Goal: Transaction & Acquisition: Purchase product/service

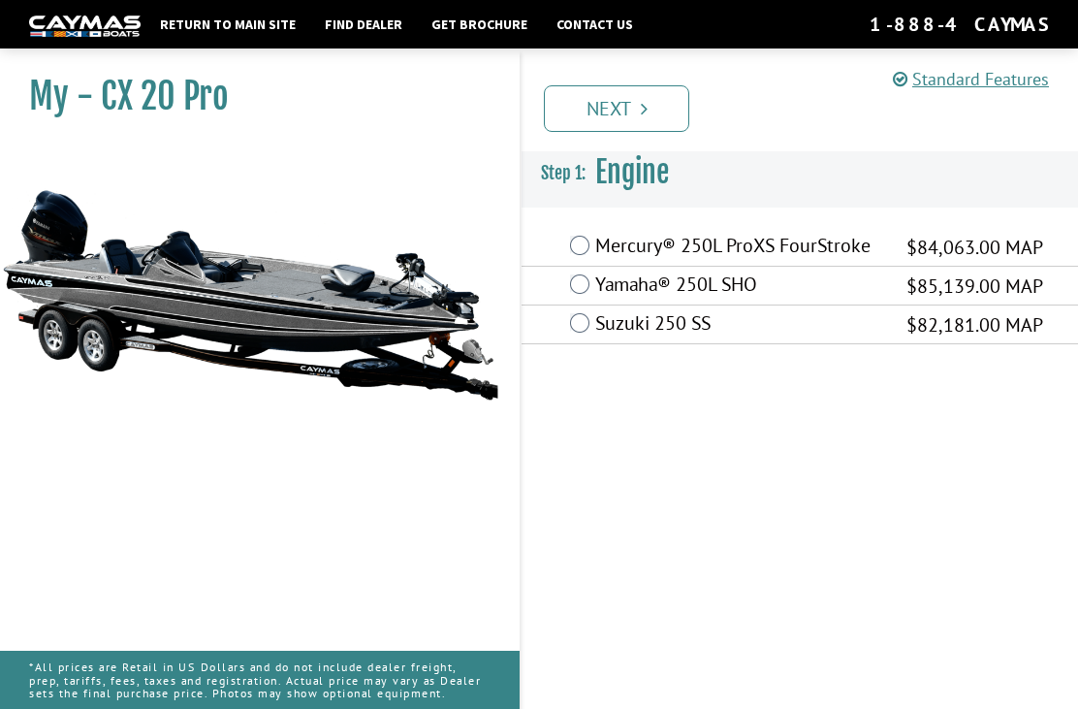
click at [595, 239] on label "Mercury® 250L ProXS FourStroke" at bounding box center [738, 248] width 287 height 28
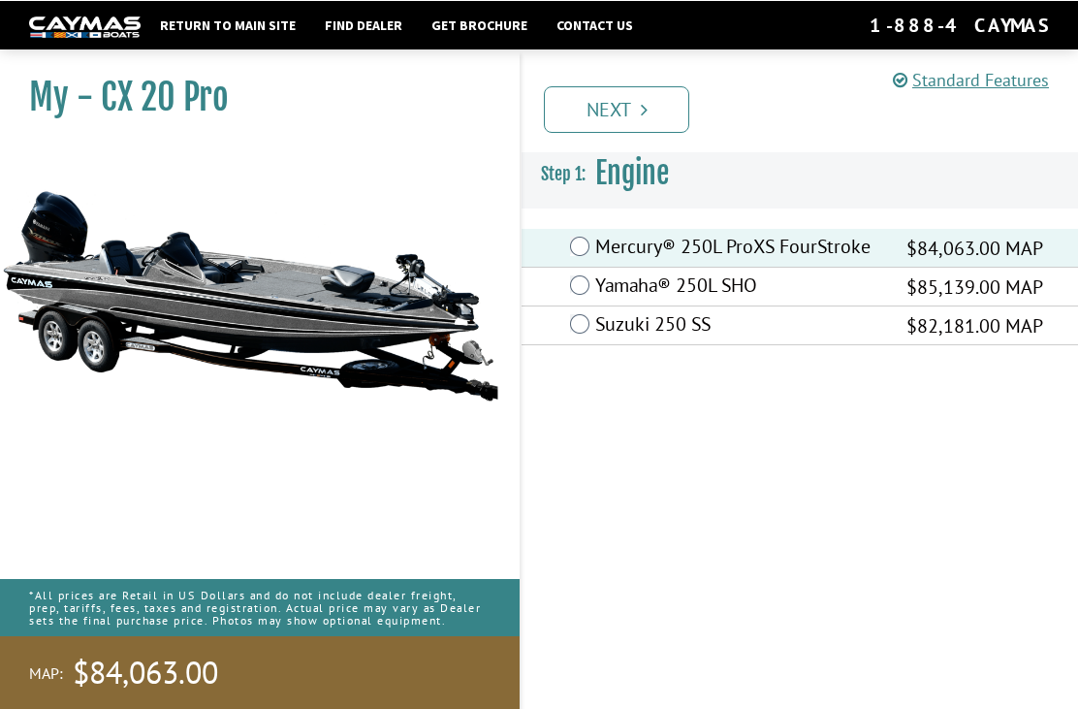
click at [641, 111] on icon "Pagination" at bounding box center [644, 108] width 7 height 19
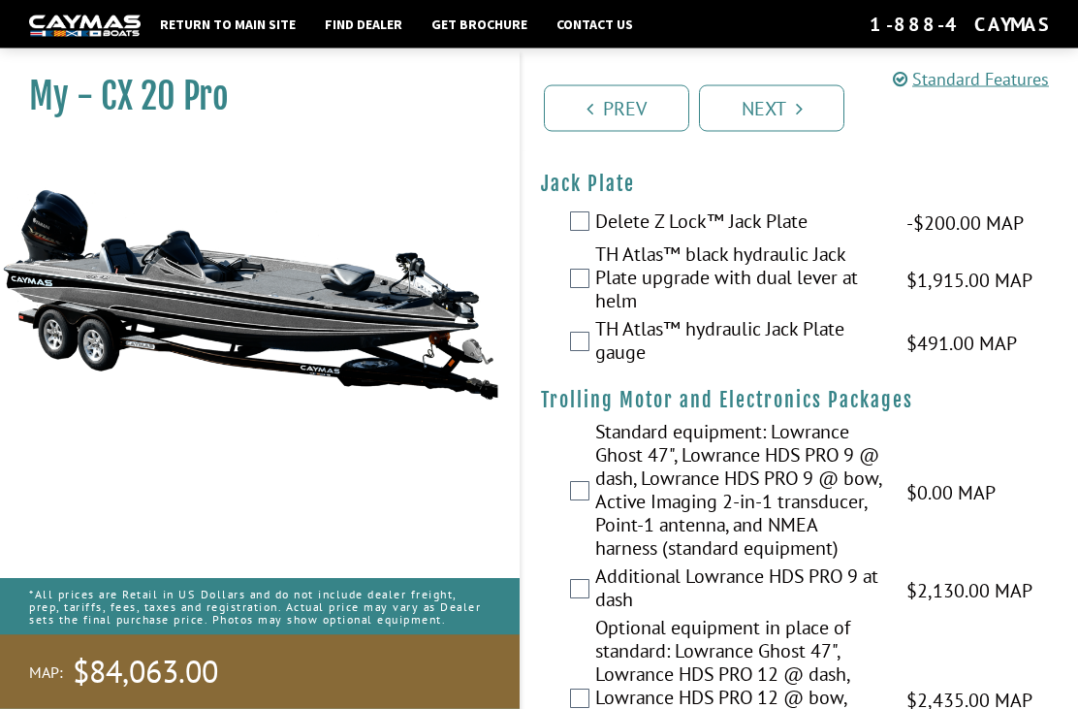
scroll to position [57, 0]
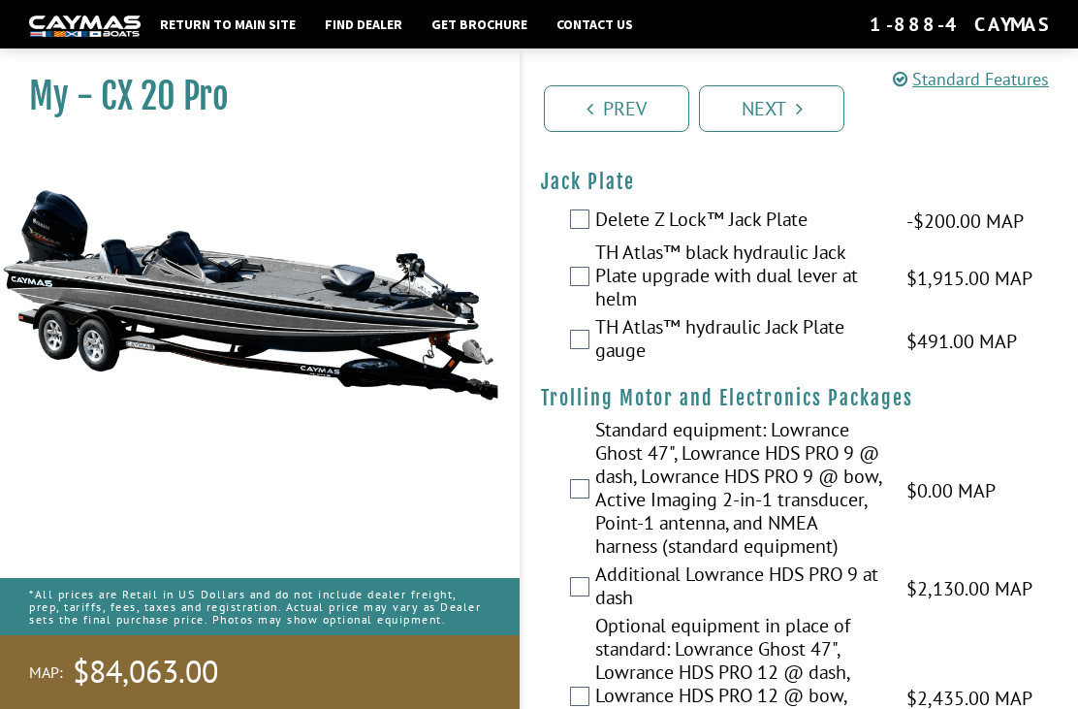
click at [598, 351] on label "TH Atlas™ hydraulic Jack Plate gauge" at bounding box center [738, 340] width 287 height 51
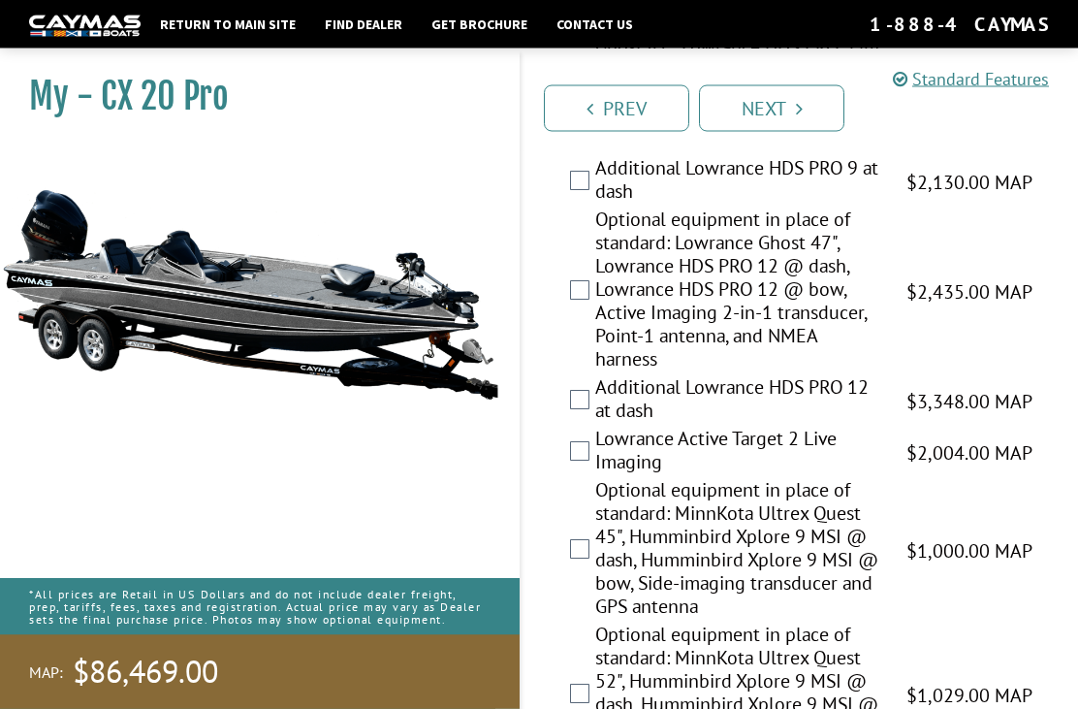
scroll to position [464, 0]
click at [1075, 560] on div "Optional equipment in place of standard: MinnKota Ultrex Quest 45", Humminbird …" at bounding box center [800, 549] width 557 height 144
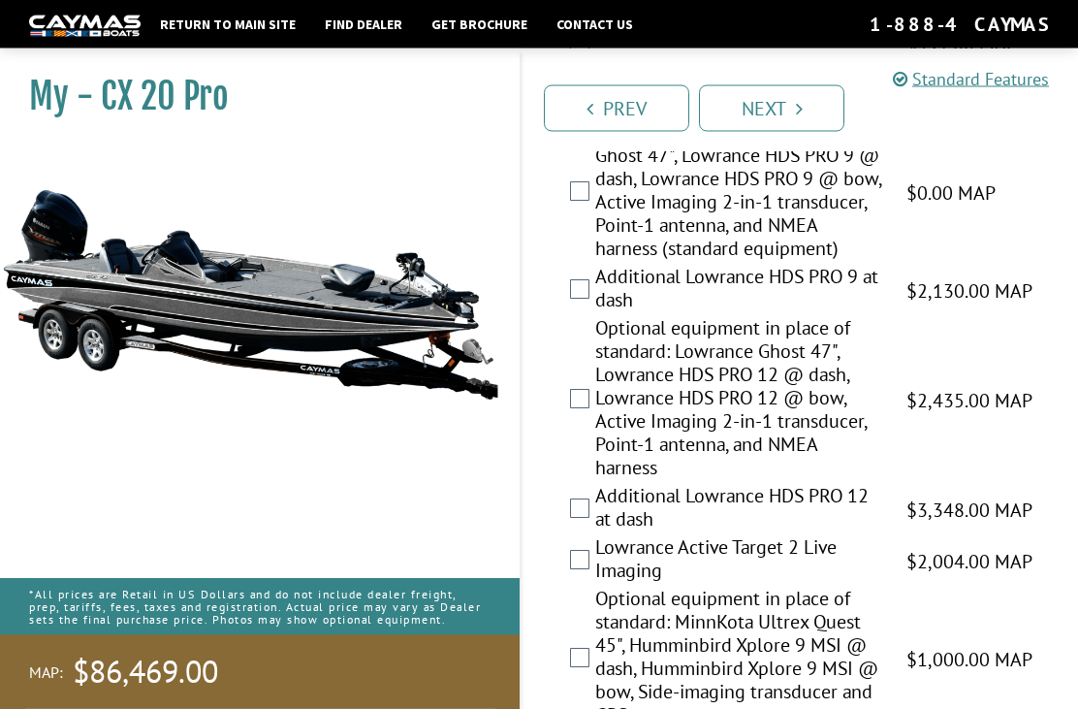
scroll to position [368, 0]
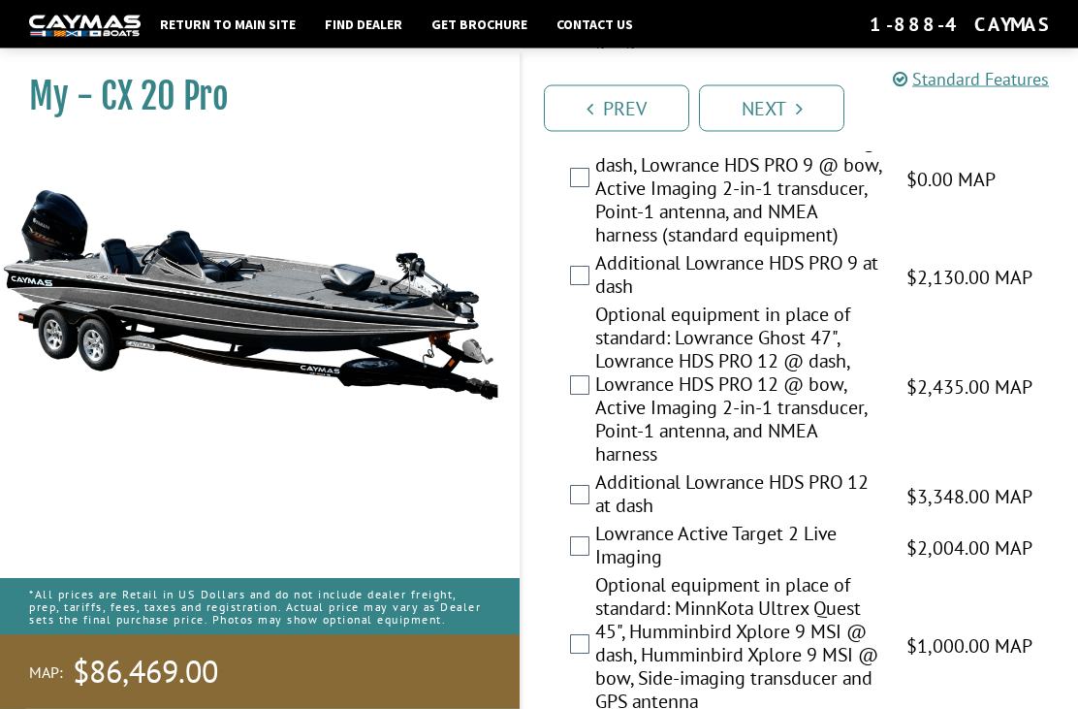
click at [597, 426] on label "Optional equipment in place of standard: Lowrance Ghost 47", Lowrance HDS PRO 1…" at bounding box center [738, 388] width 287 height 168
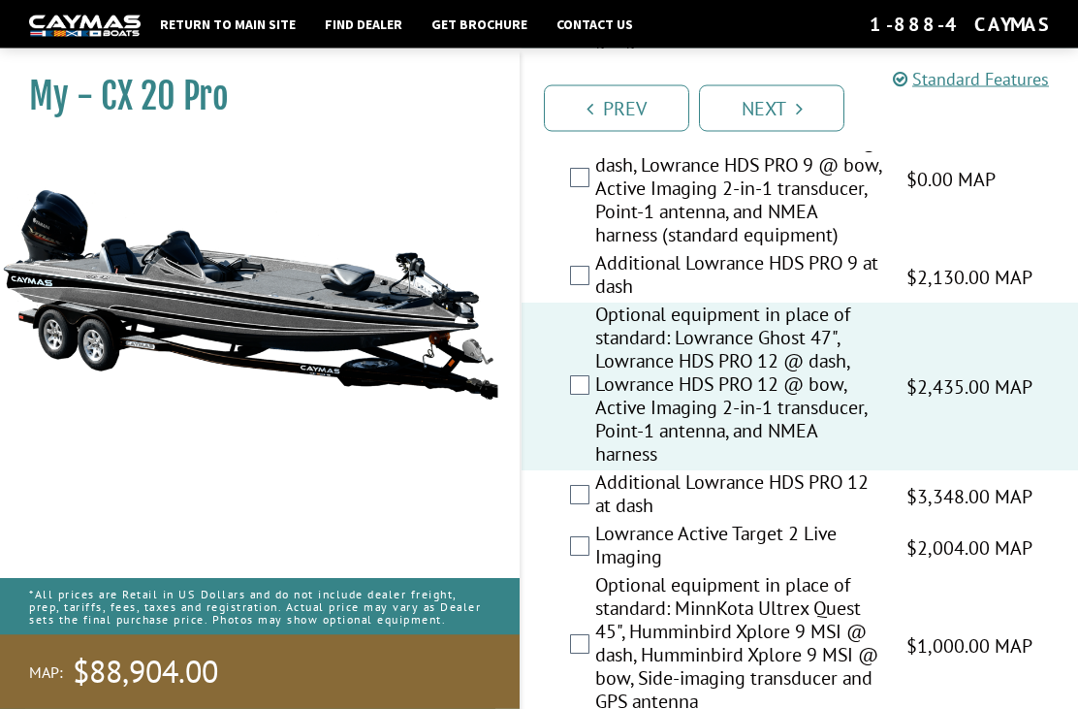
scroll to position [368, 0]
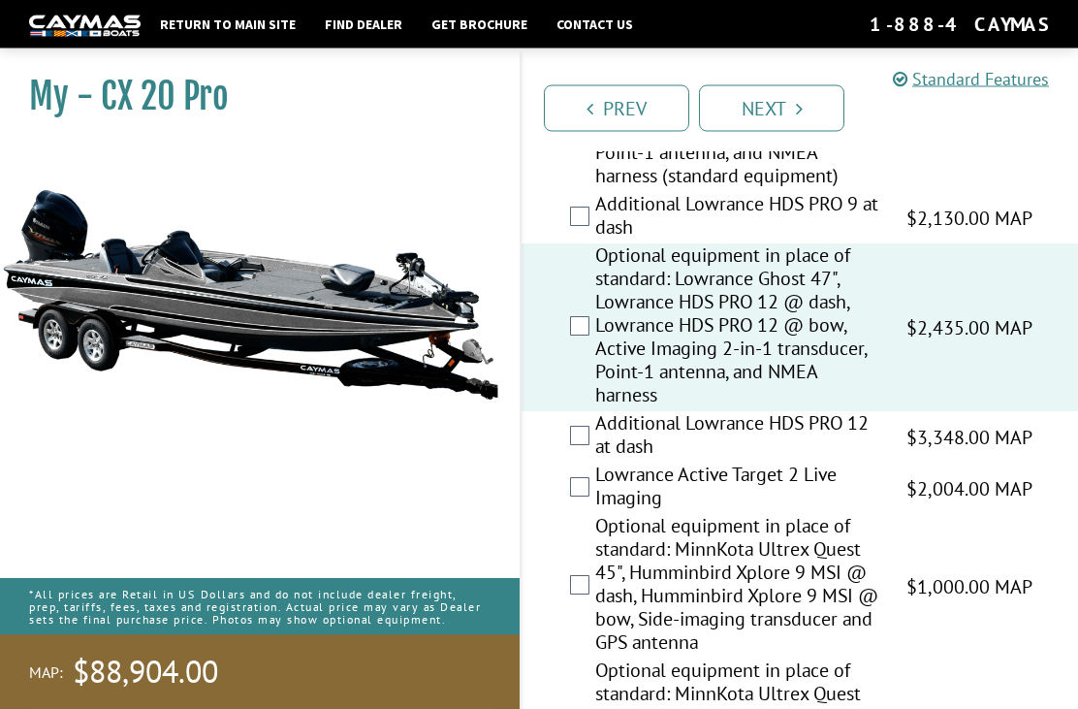
click at [789, 109] on link "Next" at bounding box center [771, 108] width 145 height 47
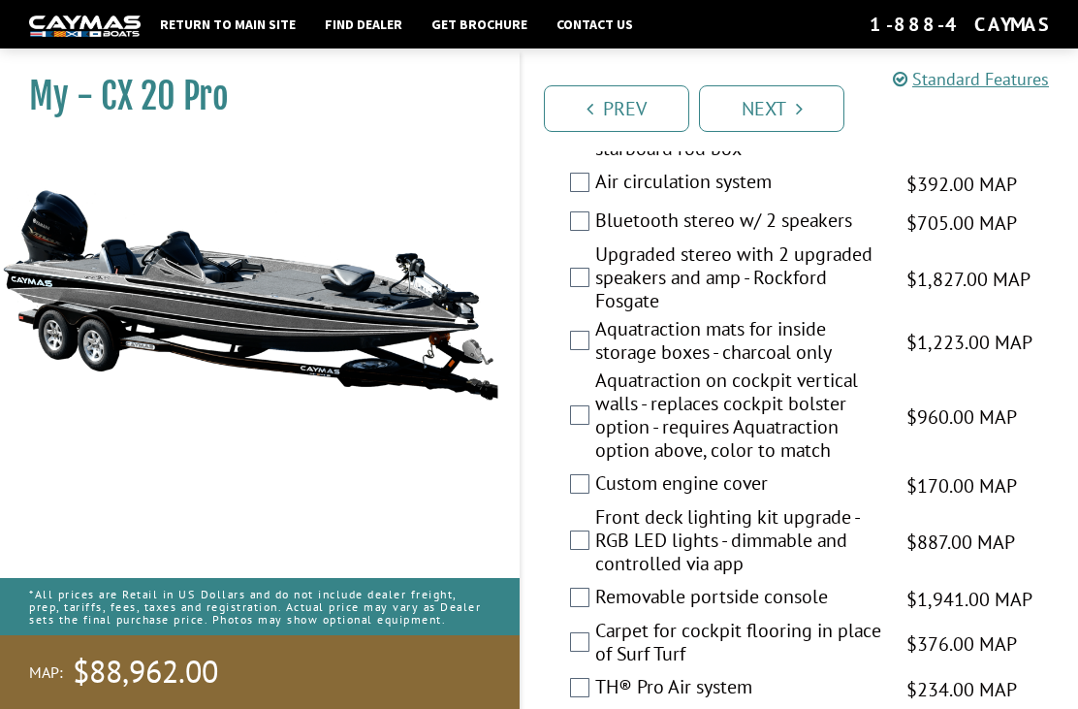
scroll to position [3169, 0]
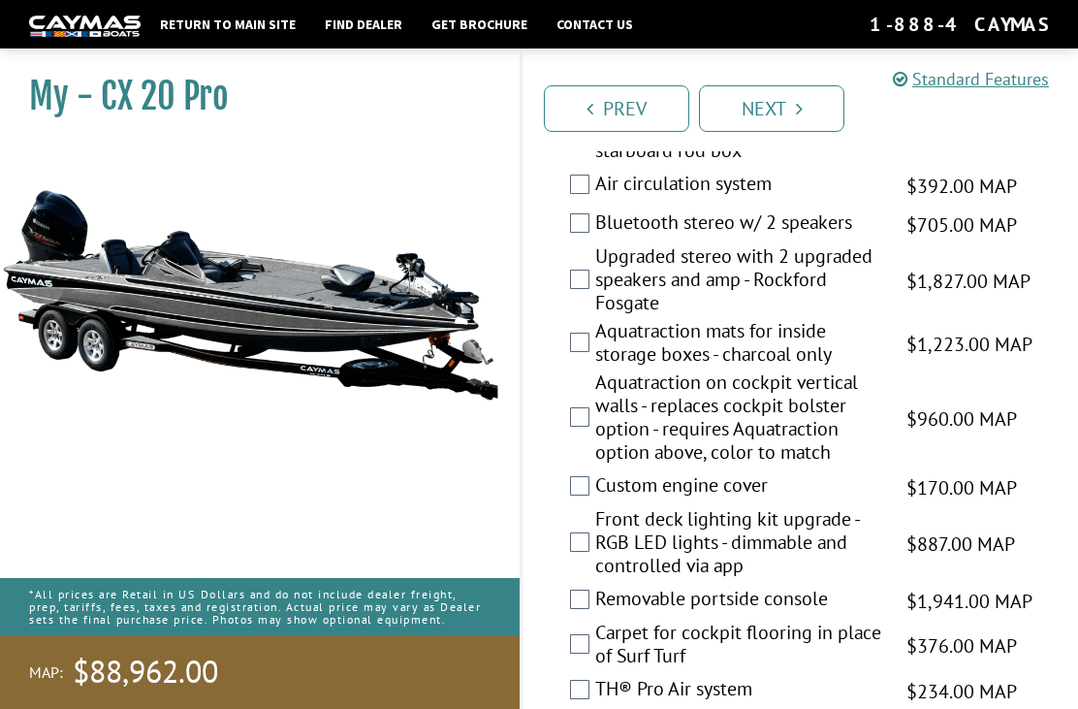
click at [596, 239] on label "Bluetooth stereo w/ 2 speakers" at bounding box center [738, 224] width 287 height 28
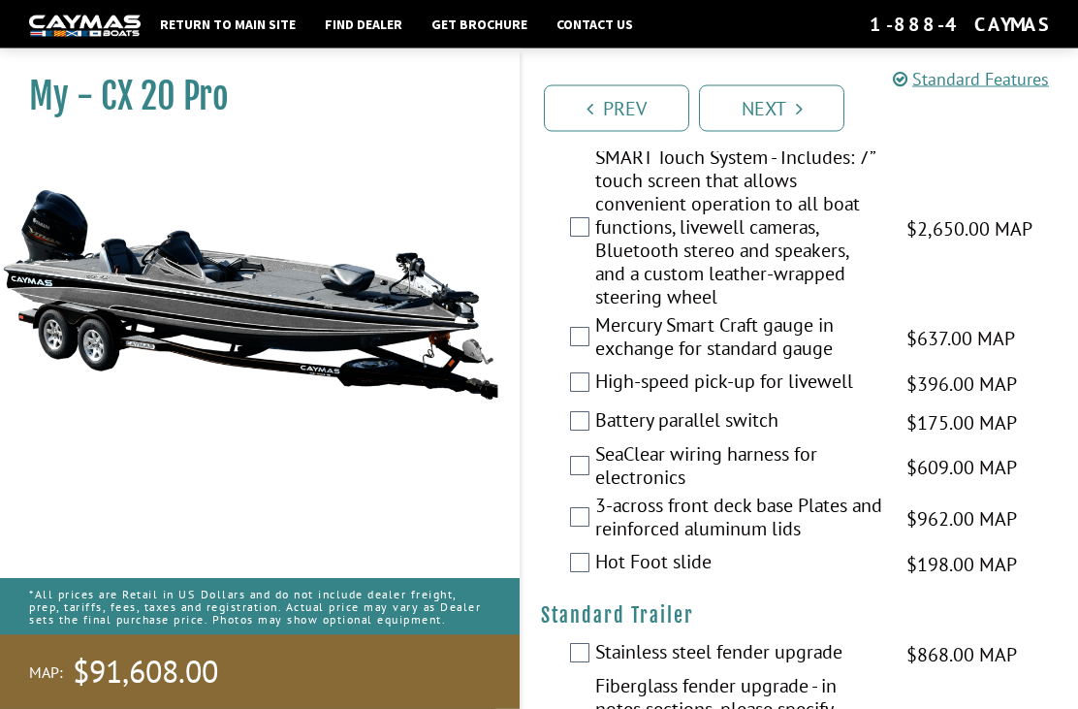
scroll to position [3734, 0]
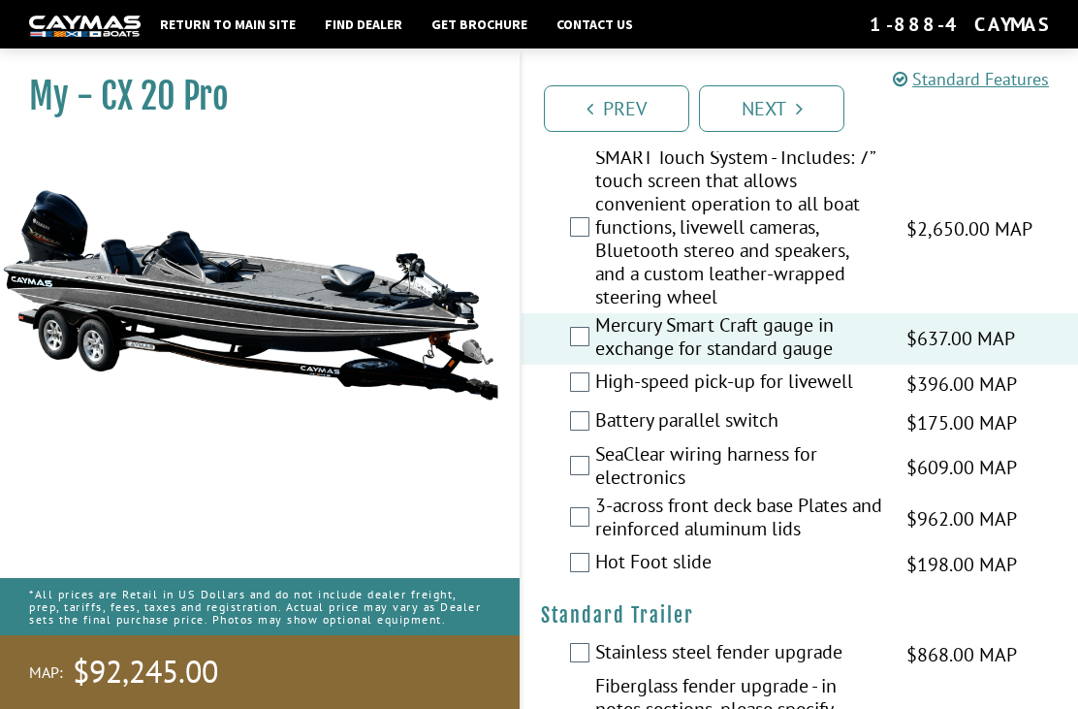
click at [602, 436] on label "Battery parallel switch" at bounding box center [738, 422] width 287 height 28
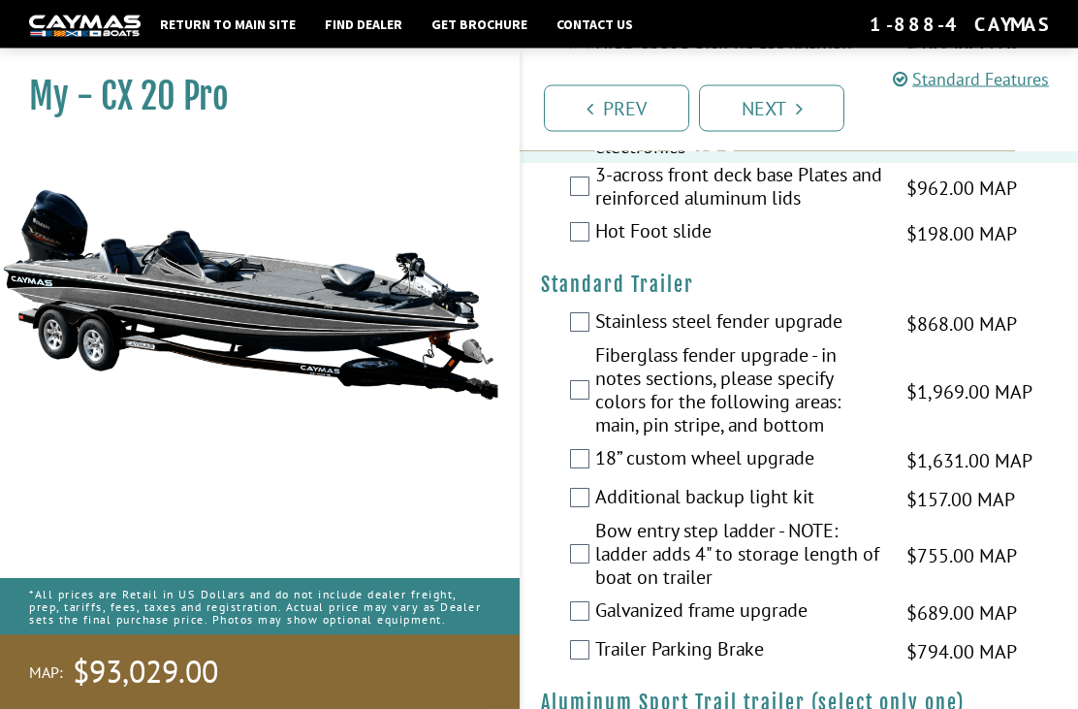
scroll to position [4071, 0]
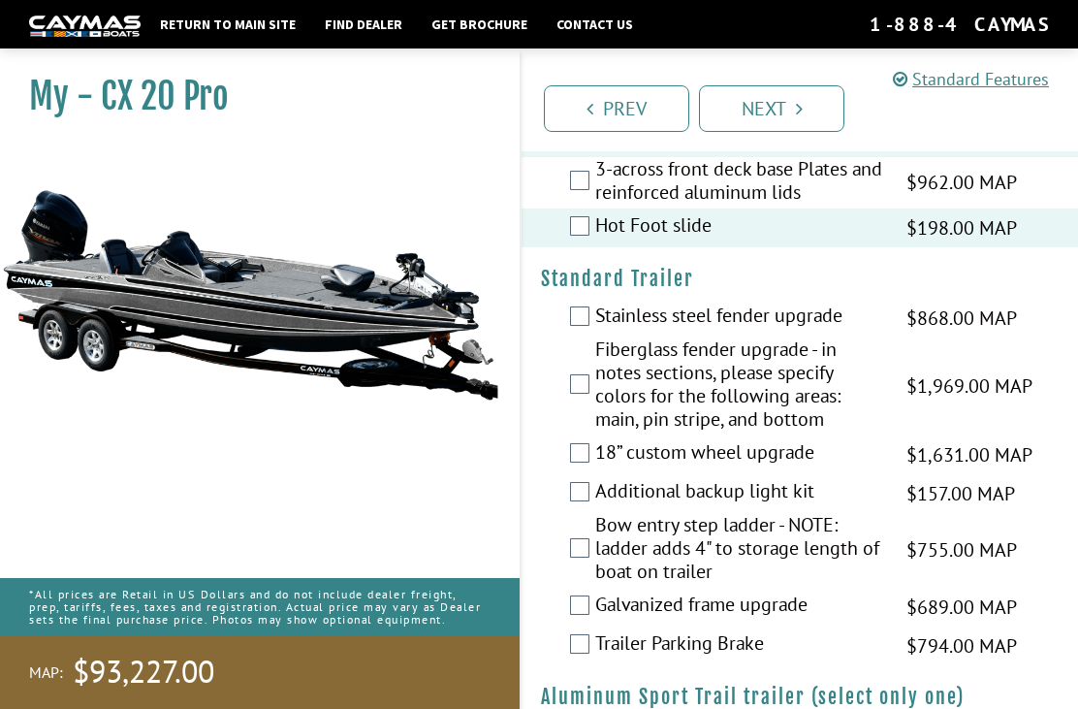
click at [820, 332] on label "Stainless steel fender upgrade" at bounding box center [738, 318] width 287 height 28
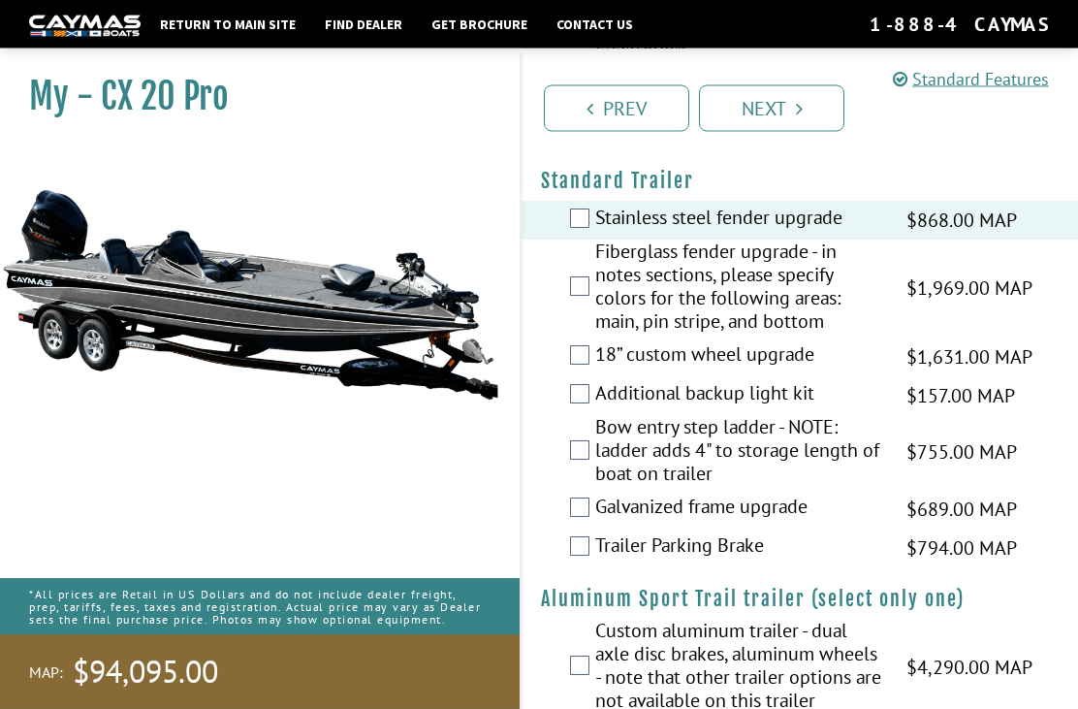
scroll to position [4189, 0]
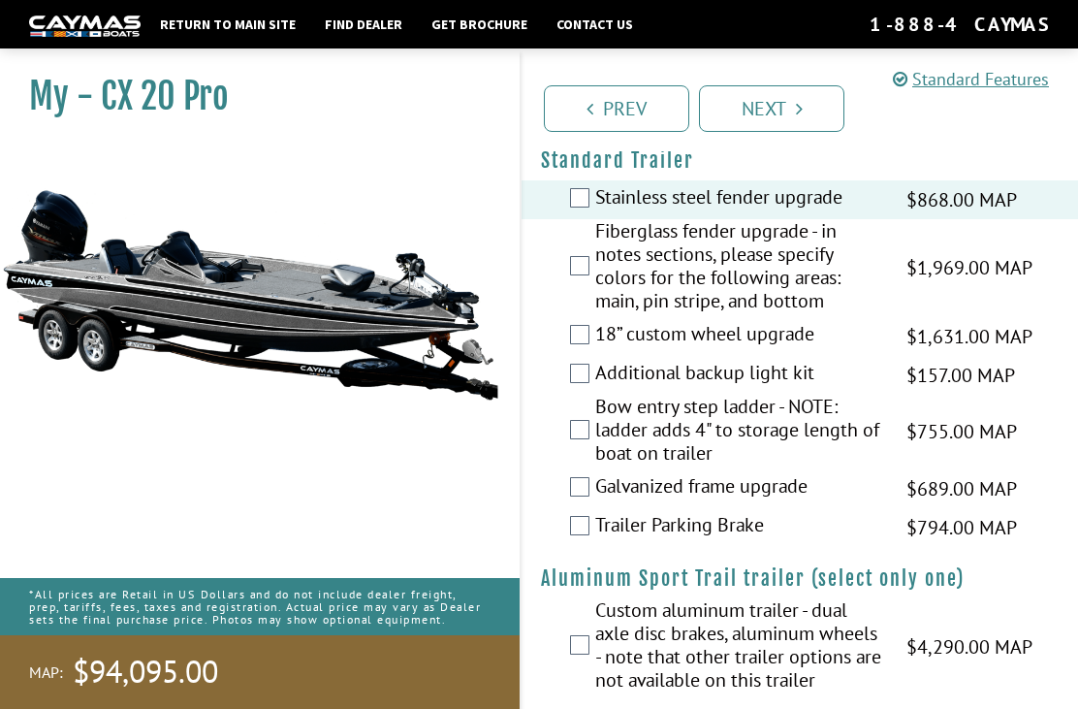
click at [944, 446] on span "$755.00 MAP" at bounding box center [962, 431] width 111 height 29
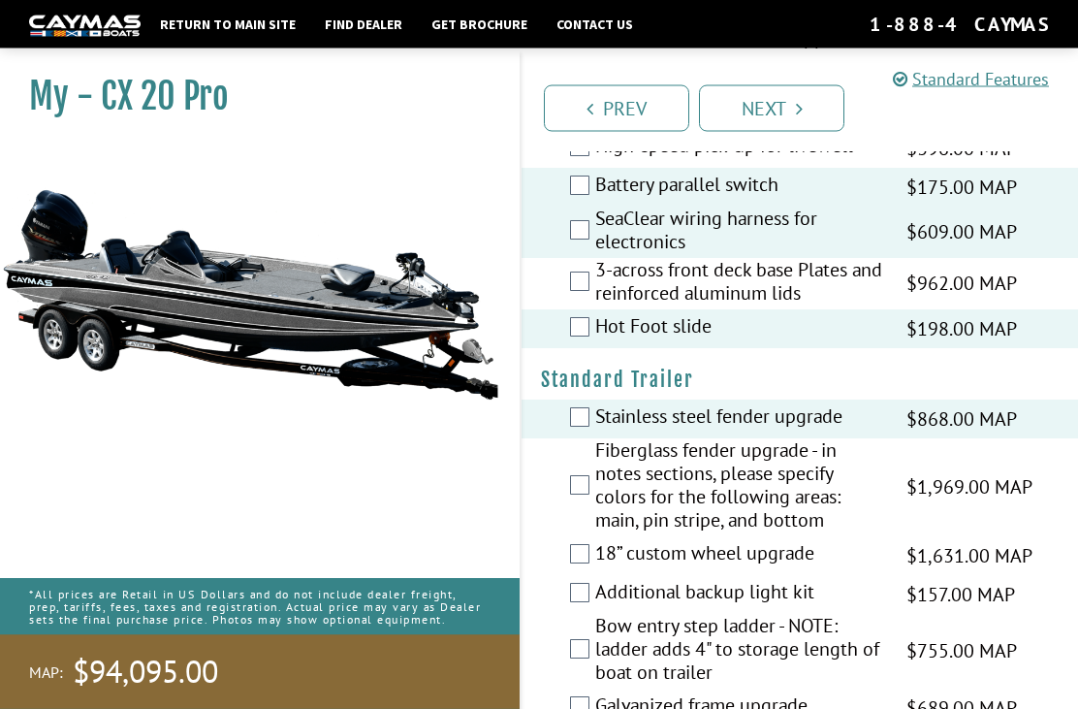
scroll to position [3964, 0]
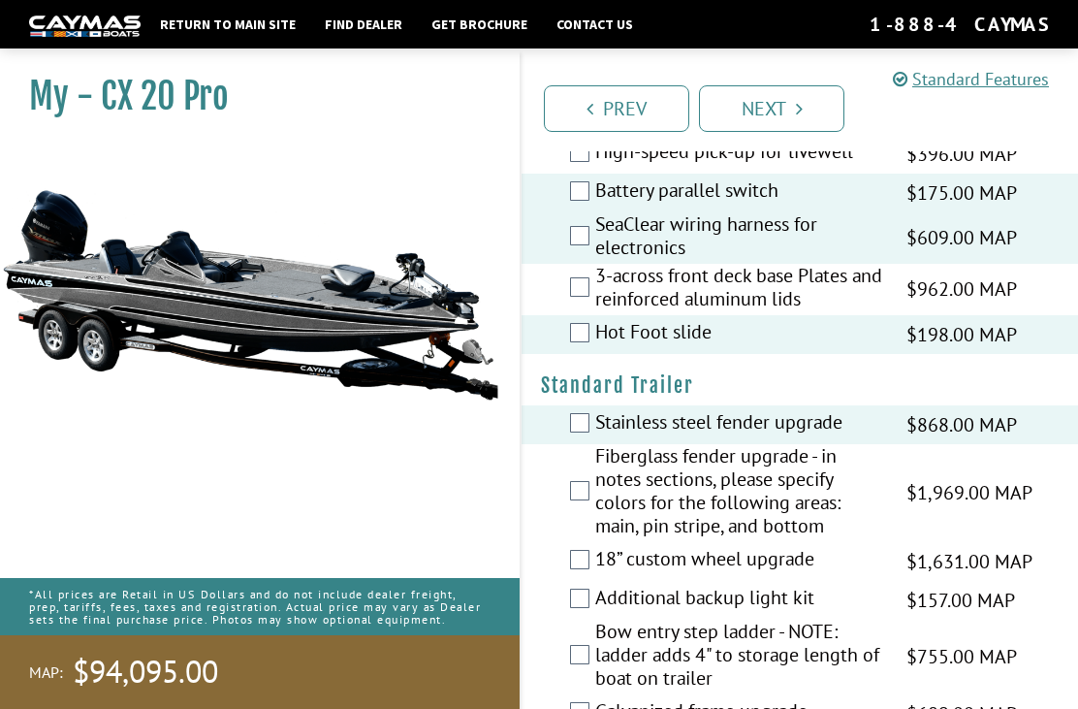
click at [776, 112] on link "Next" at bounding box center [771, 108] width 145 height 47
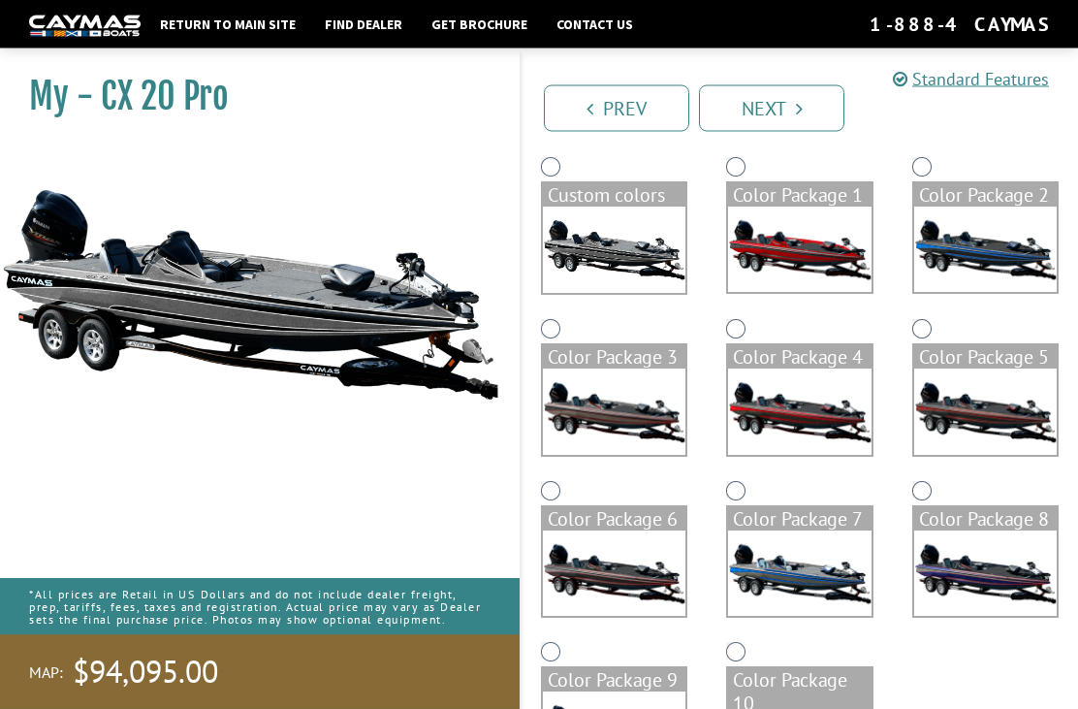
scroll to position [233, 0]
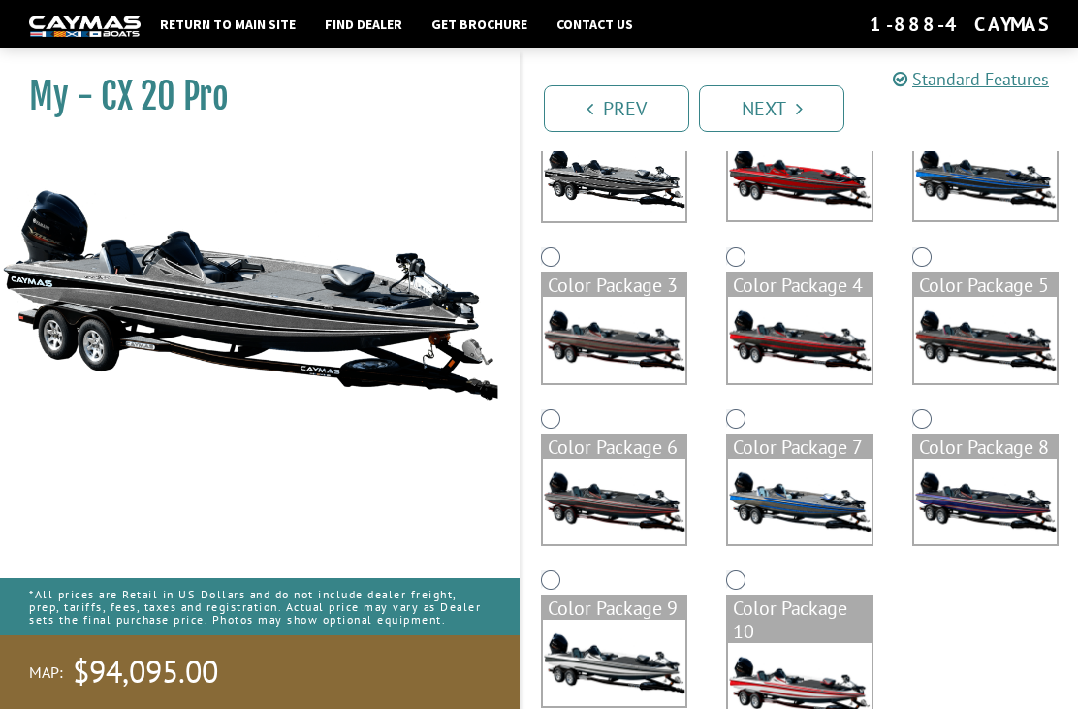
click at [827, 480] on img at bounding box center [799, 501] width 143 height 85
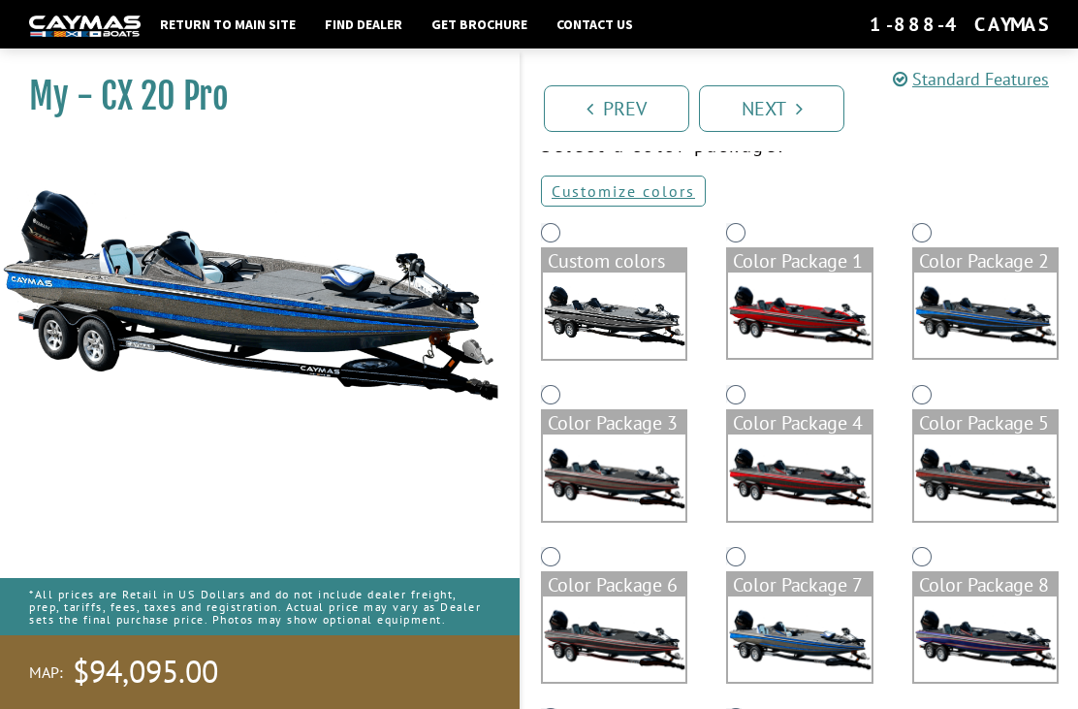
scroll to position [0, 0]
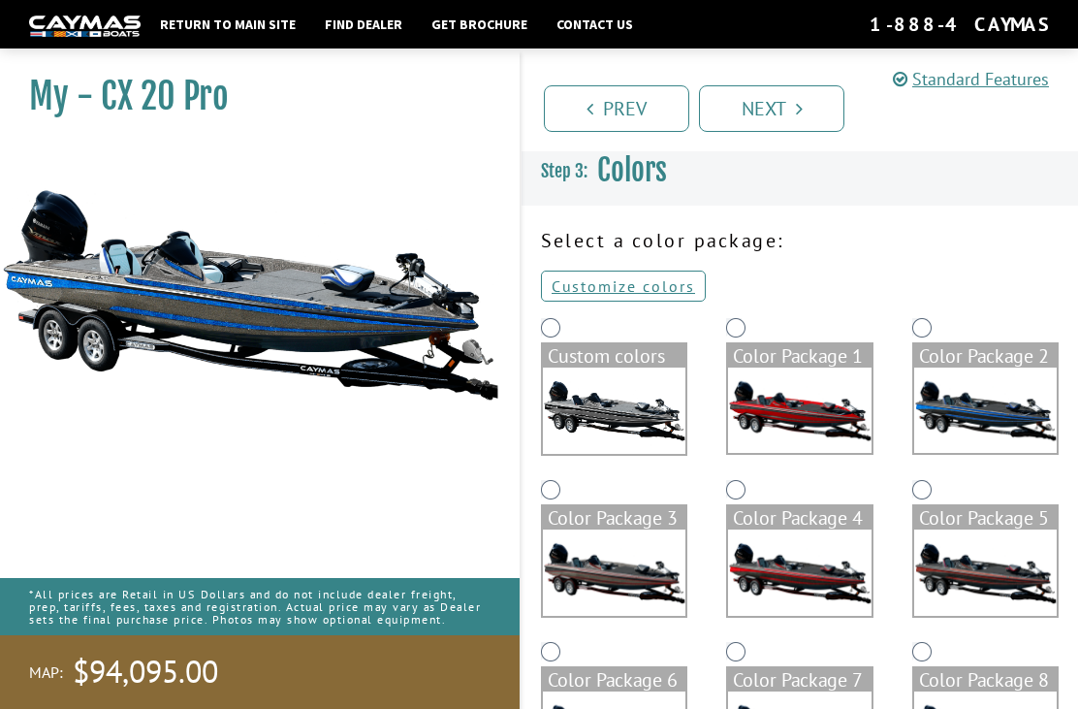
click at [673, 289] on link "Customize colors" at bounding box center [623, 286] width 165 height 31
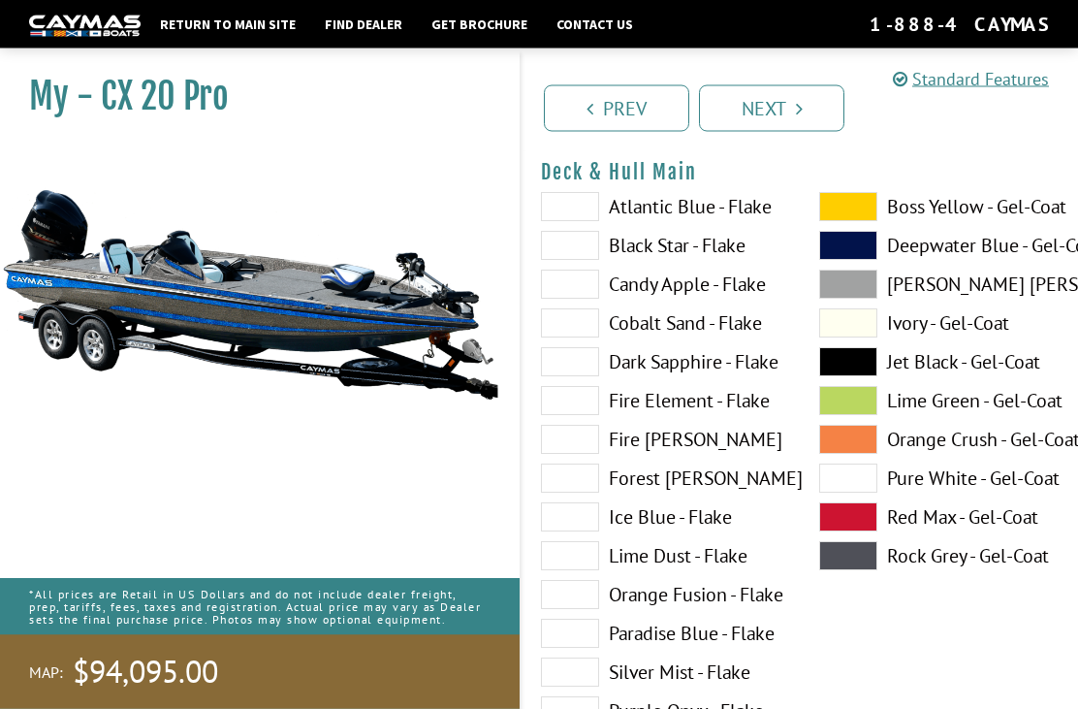
scroll to position [148, 0]
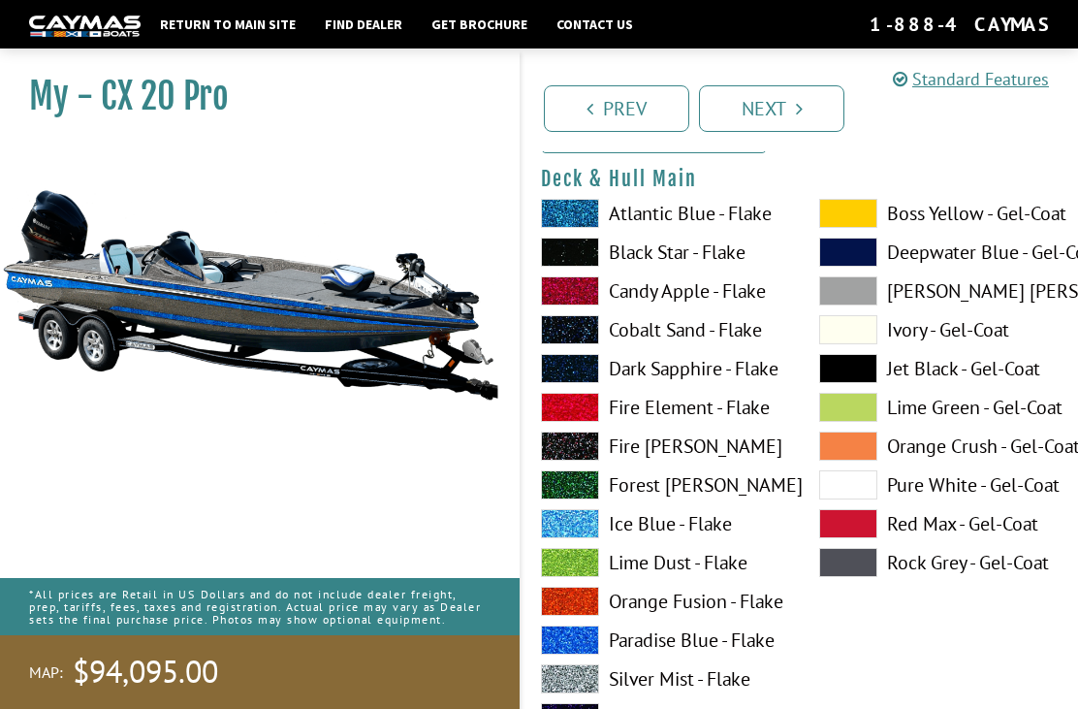
click at [726, 553] on label "Lime Dust - Flake" at bounding box center [661, 562] width 240 height 29
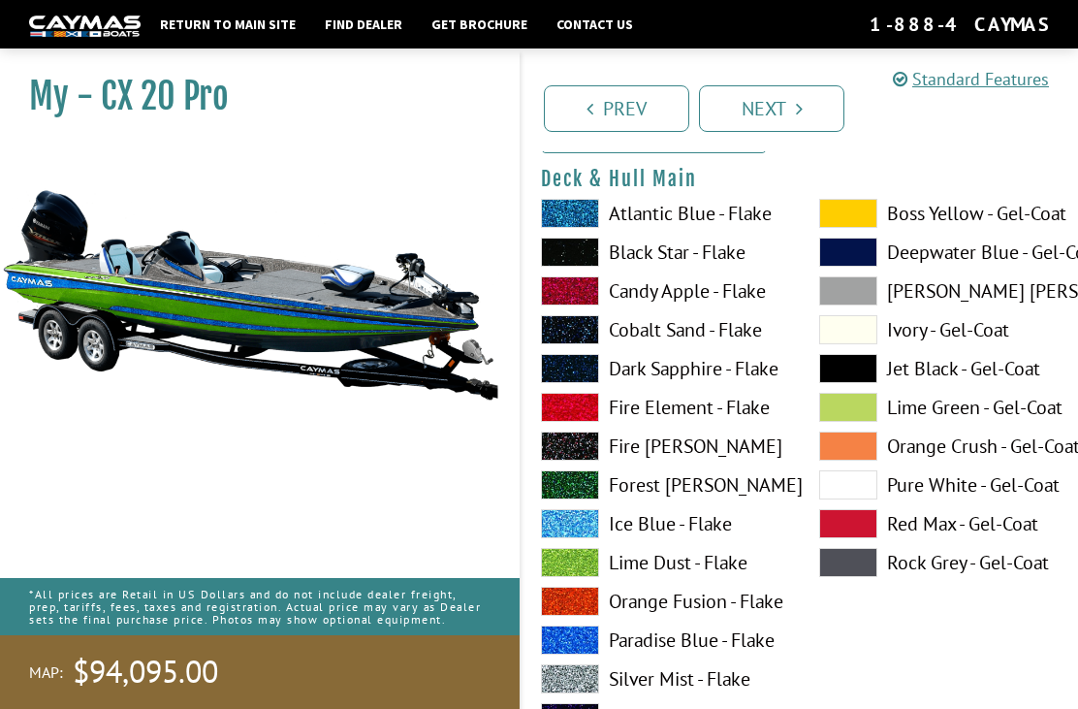
click at [582, 563] on span at bounding box center [570, 562] width 58 height 29
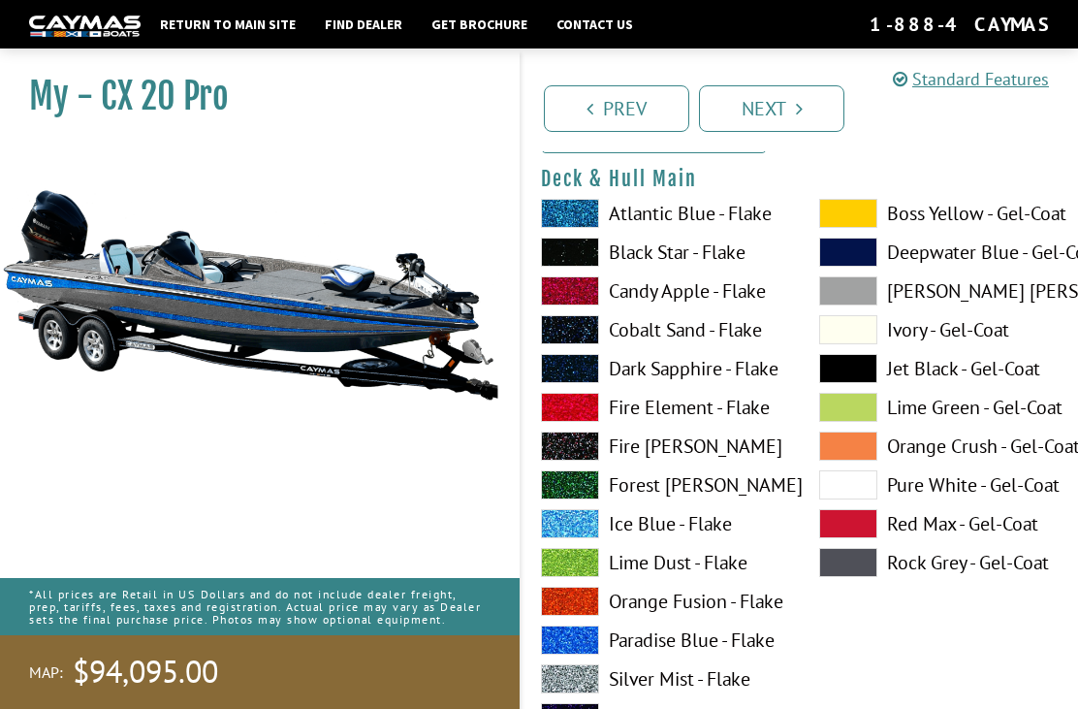
click at [580, 559] on span at bounding box center [570, 562] width 58 height 29
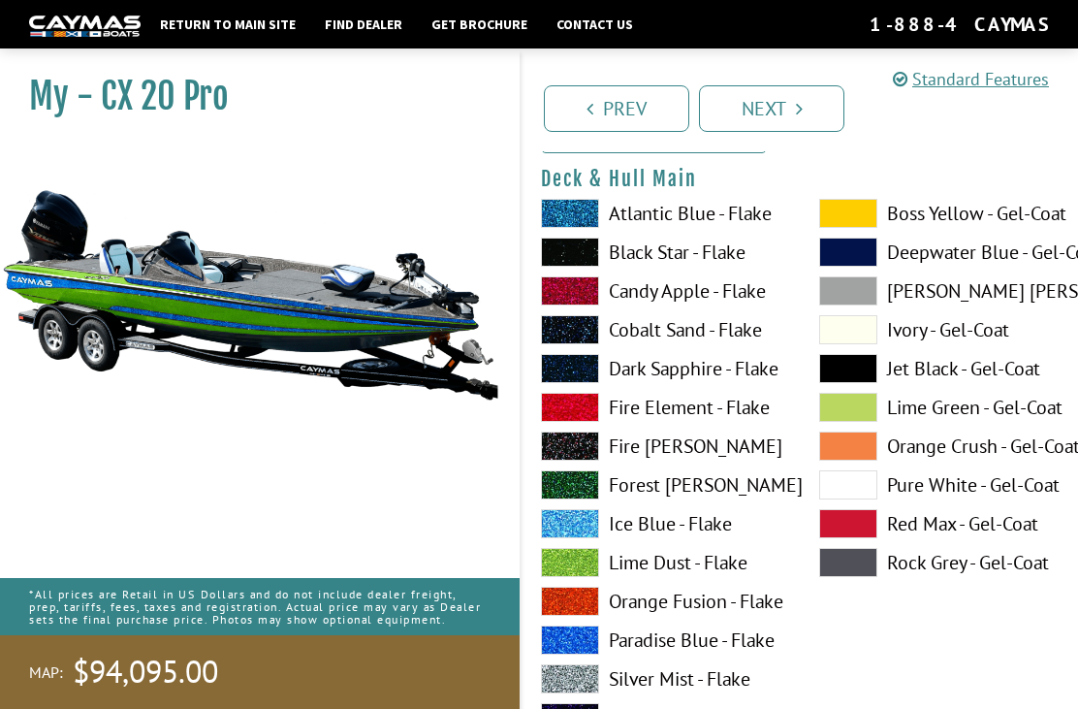
click at [586, 290] on span at bounding box center [570, 290] width 58 height 29
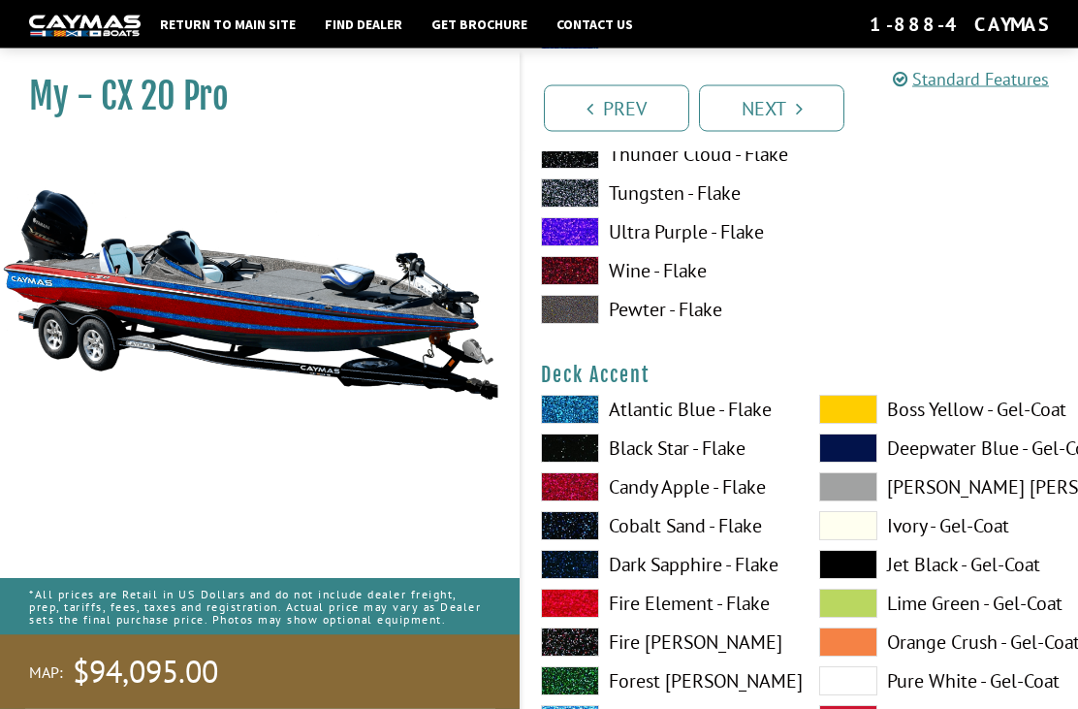
scroll to position [753, 0]
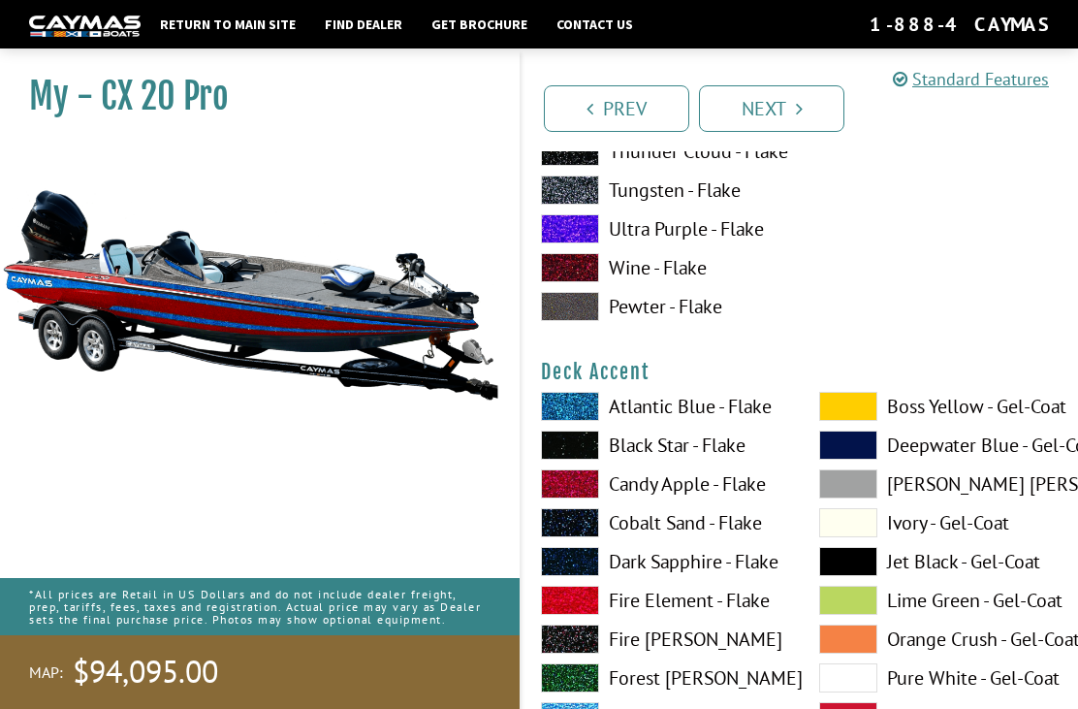
click at [858, 414] on span at bounding box center [848, 406] width 58 height 29
click at [576, 411] on span at bounding box center [570, 406] width 58 height 29
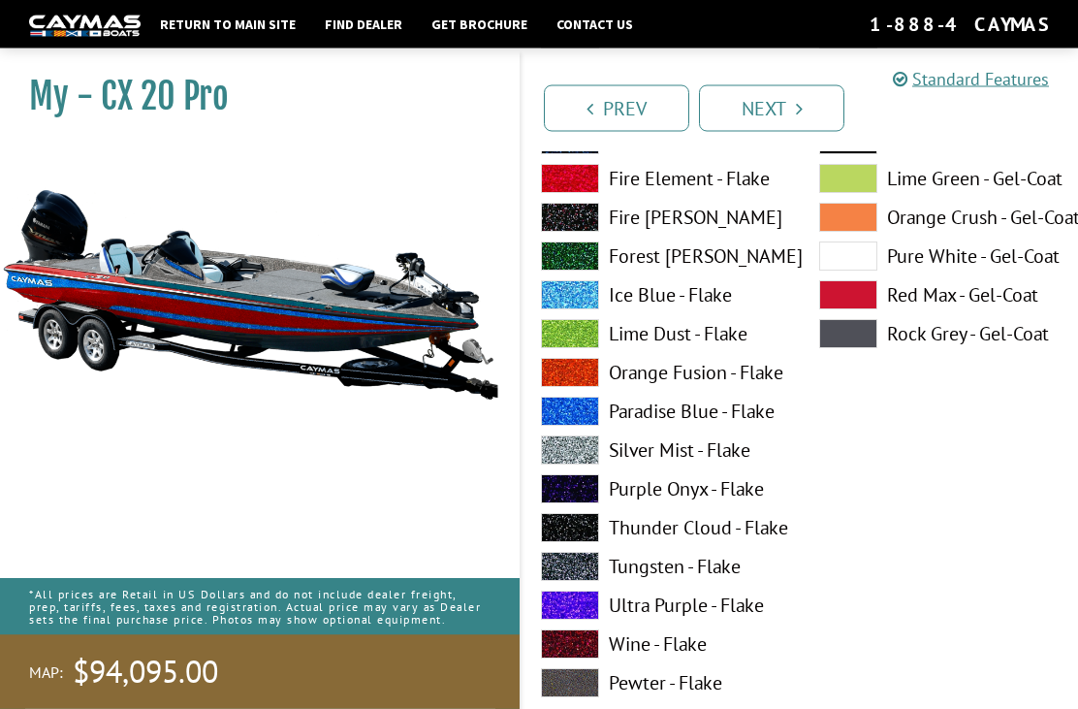
scroll to position [1178, 0]
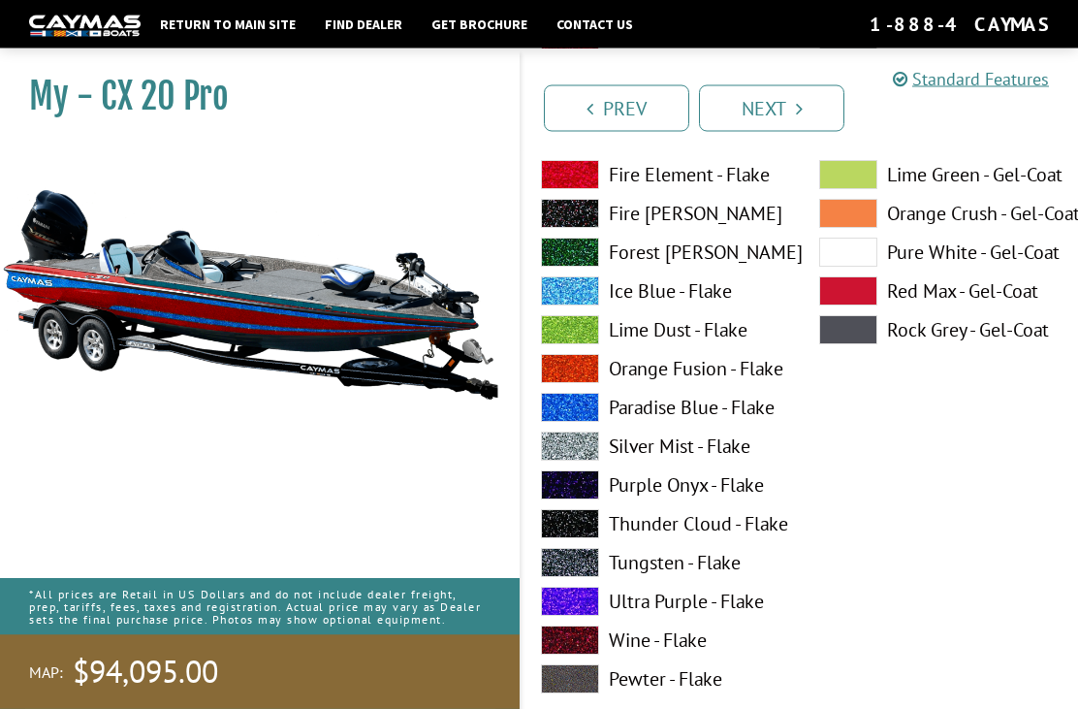
click at [581, 412] on span at bounding box center [570, 408] width 58 height 29
click at [571, 421] on span at bounding box center [570, 407] width 58 height 29
click at [570, 405] on span at bounding box center [570, 407] width 58 height 29
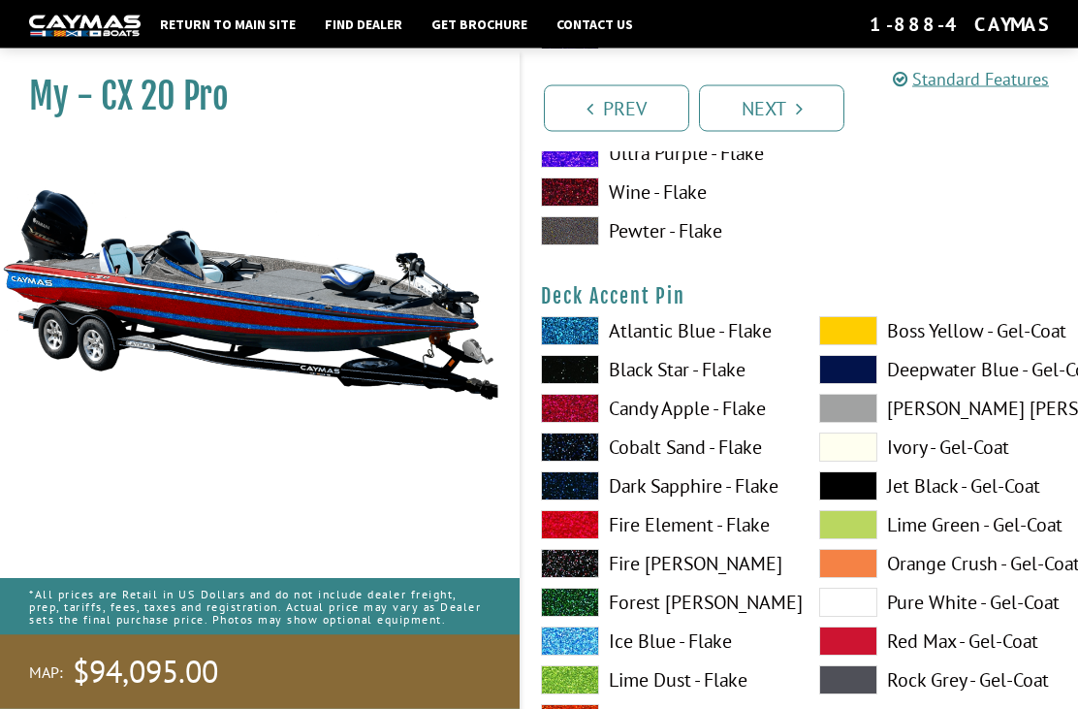
scroll to position [1631, 0]
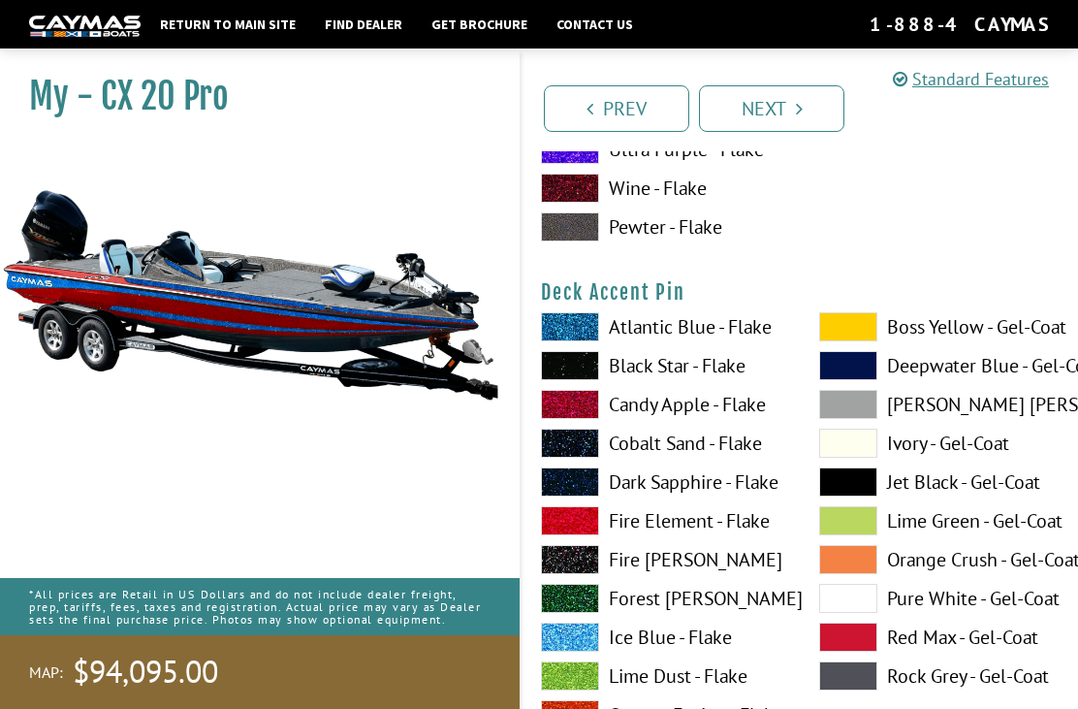
click at [851, 603] on span at bounding box center [848, 598] width 58 height 29
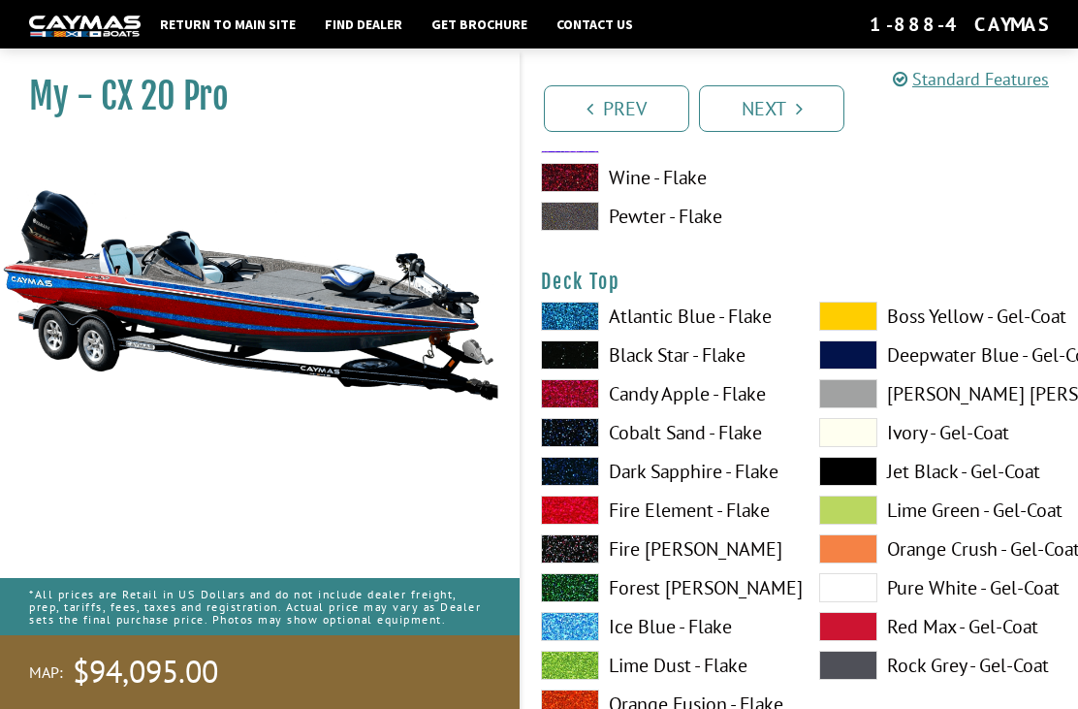
scroll to position [2442, 0]
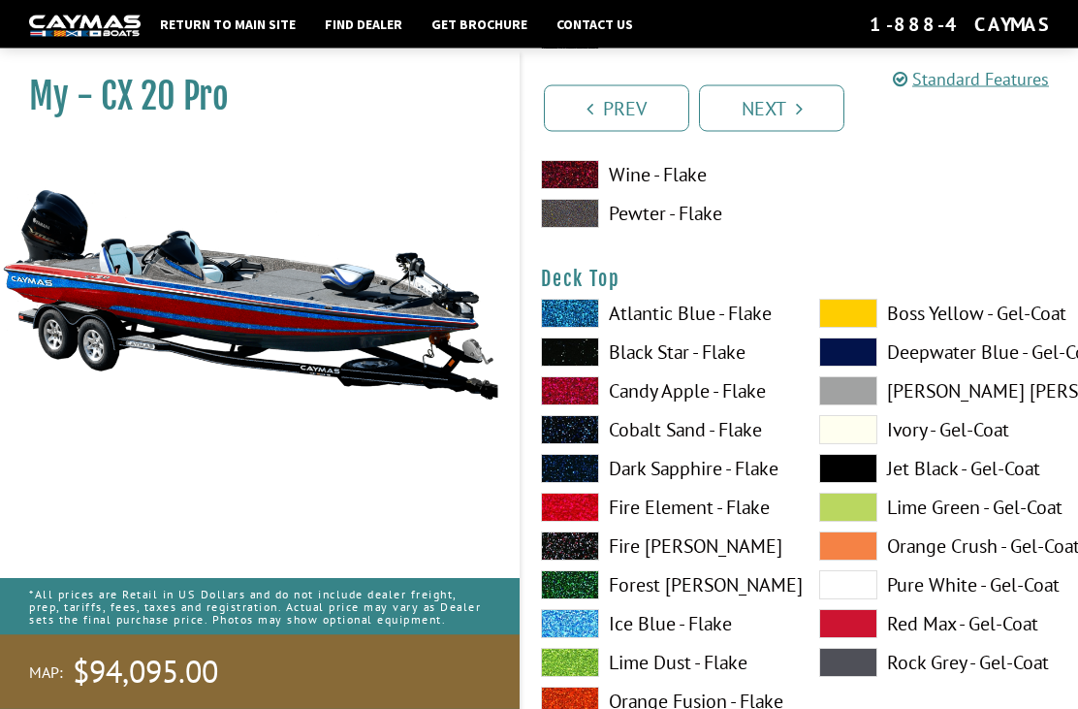
click at [848, 327] on span at bounding box center [848, 314] width 58 height 29
click at [834, 328] on span at bounding box center [848, 313] width 58 height 29
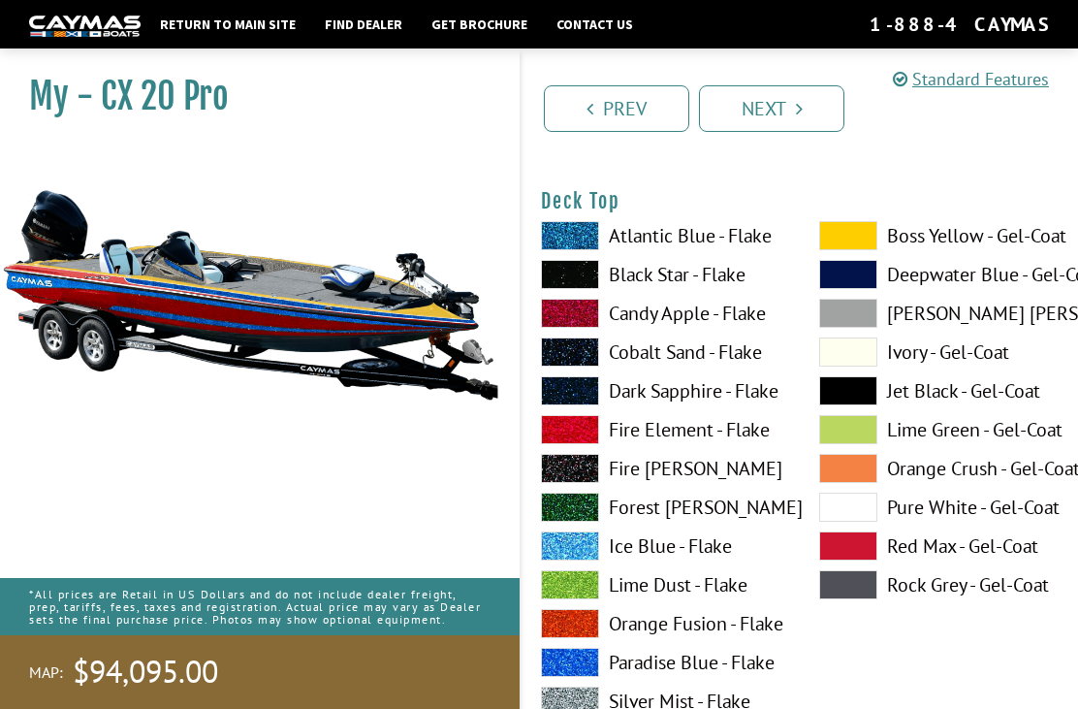
scroll to position [2526, 0]
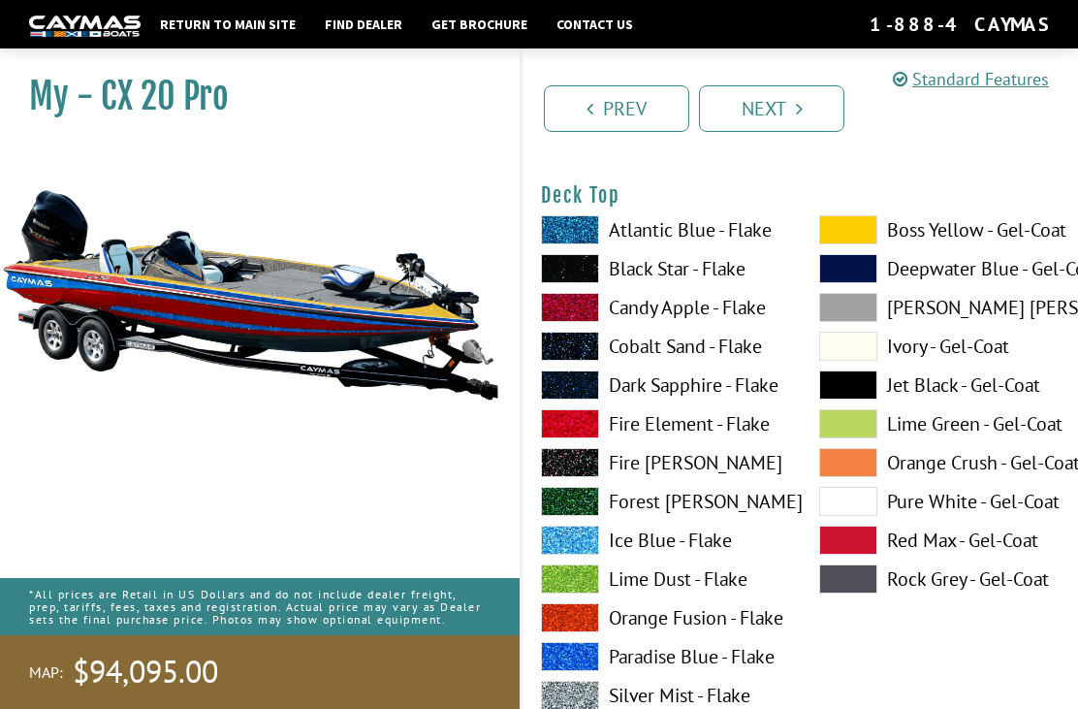
click at [661, 314] on label "Candy Apple - Flake" at bounding box center [661, 307] width 240 height 29
click at [736, 361] on label "Cobalt Sand - Flake" at bounding box center [661, 346] width 240 height 29
click at [672, 699] on label "Silver Mist - Flake" at bounding box center [661, 695] width 240 height 29
click at [861, 466] on span at bounding box center [848, 462] width 58 height 29
click at [718, 318] on label "Candy Apple - Flake" at bounding box center [661, 307] width 240 height 29
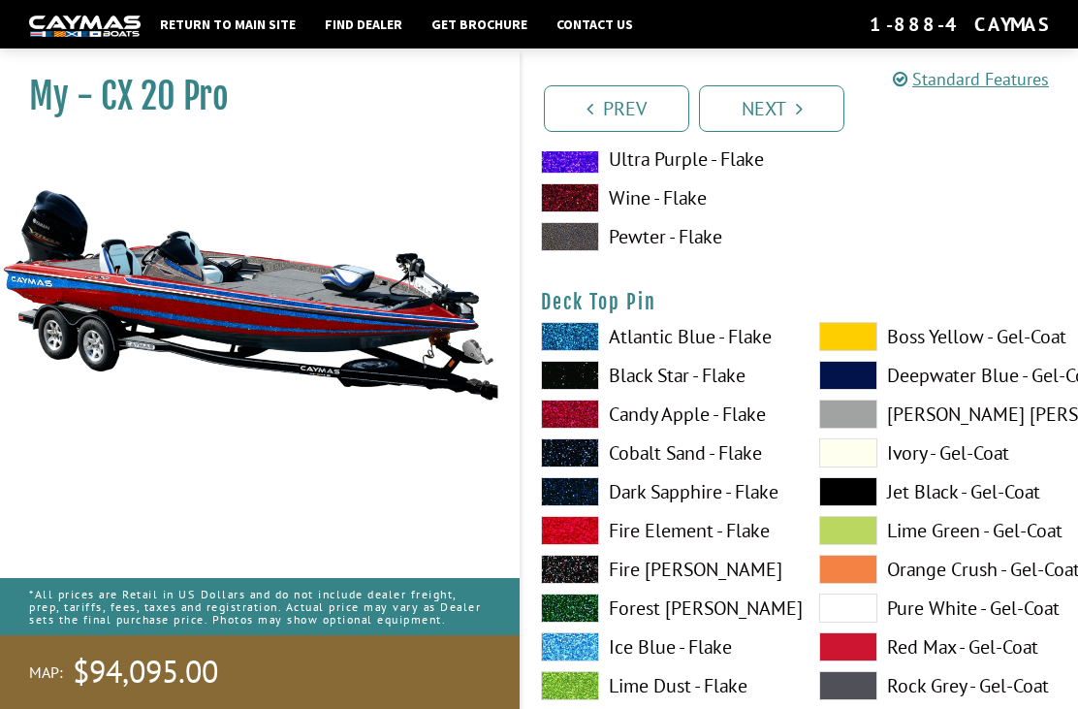
scroll to position [3218, 0]
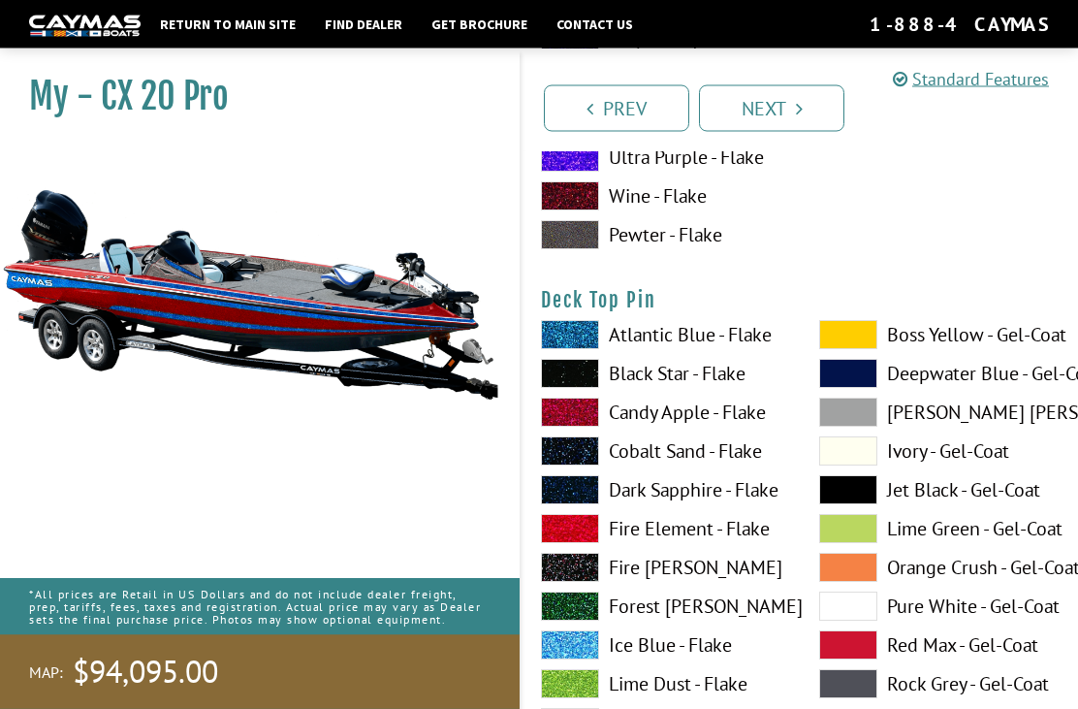
click at [926, 603] on label "Pure White - Gel-Coat" at bounding box center [939, 606] width 240 height 29
click at [867, 598] on span at bounding box center [848, 605] width 58 height 29
click at [875, 600] on span at bounding box center [848, 605] width 58 height 29
click at [868, 604] on span at bounding box center [848, 605] width 58 height 29
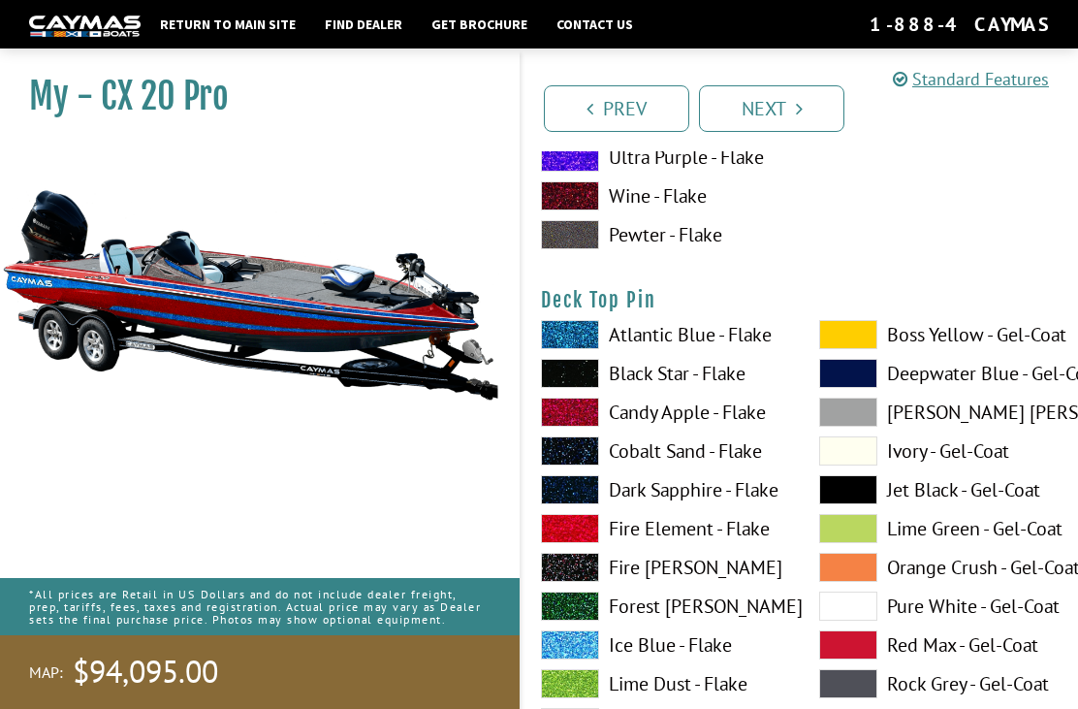
click at [862, 605] on span at bounding box center [848, 605] width 58 height 29
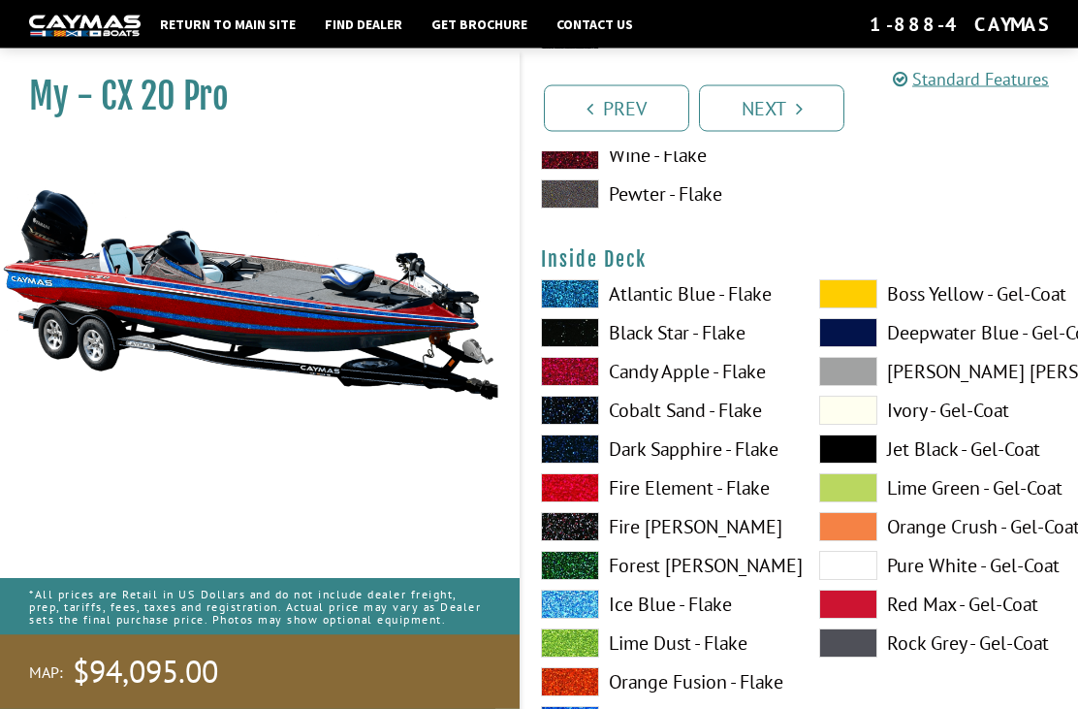
scroll to position [4058, 0]
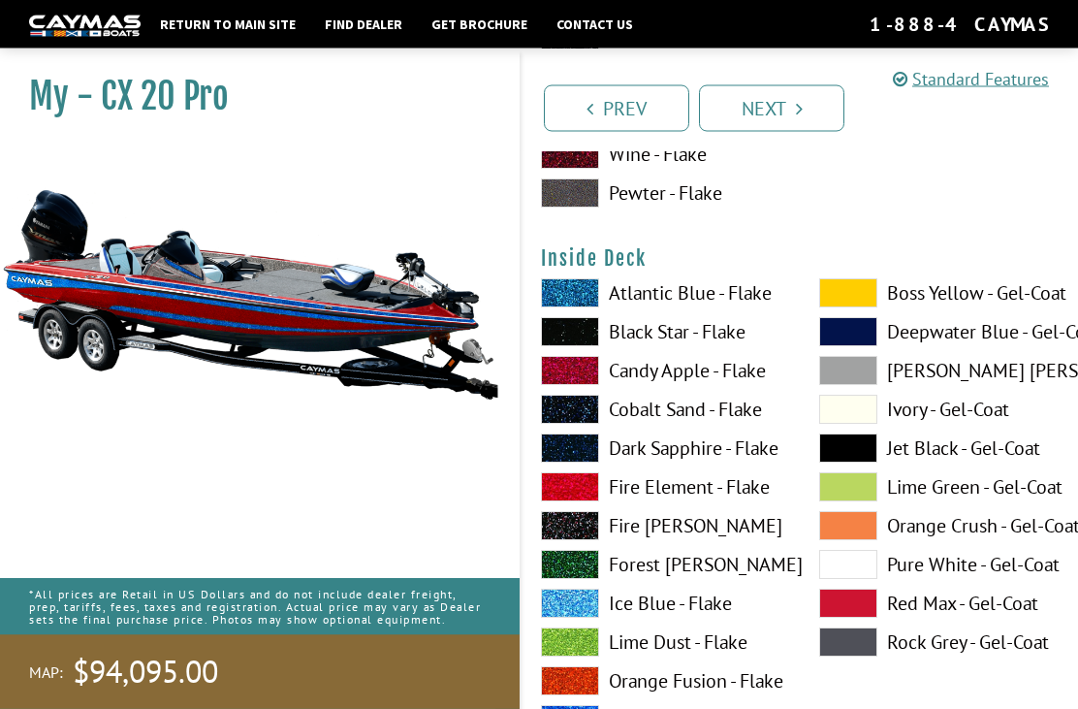
click at [970, 347] on label "Deepwater Blue - Gel-Coat" at bounding box center [939, 332] width 240 height 29
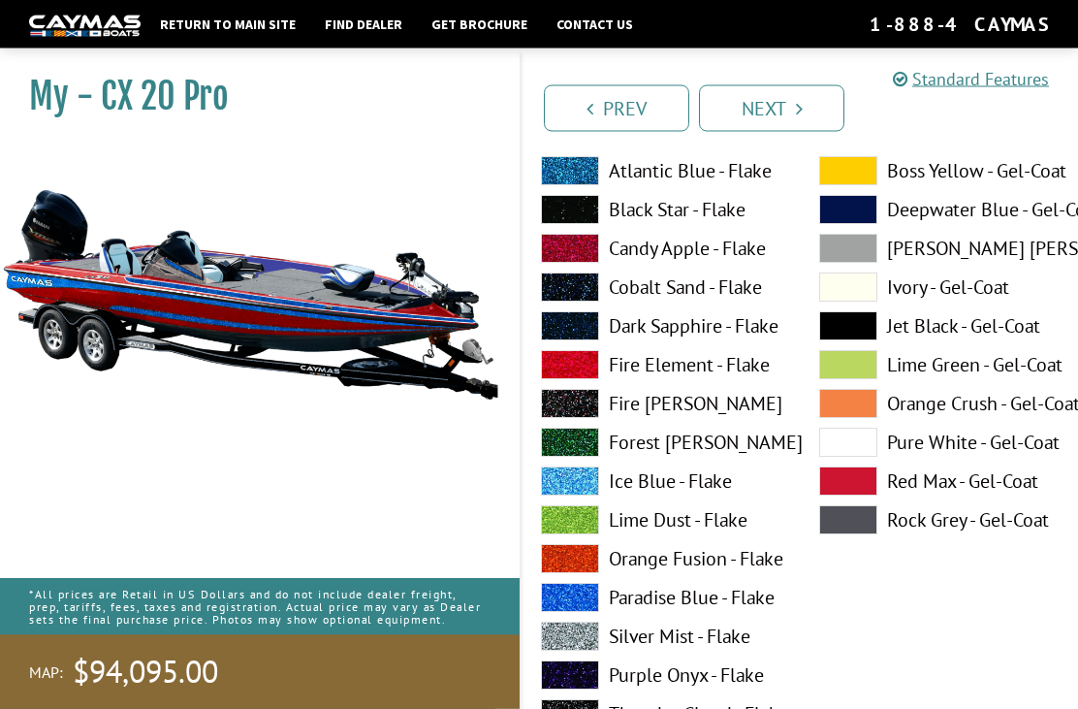
click at [864, 414] on span at bounding box center [848, 404] width 58 height 29
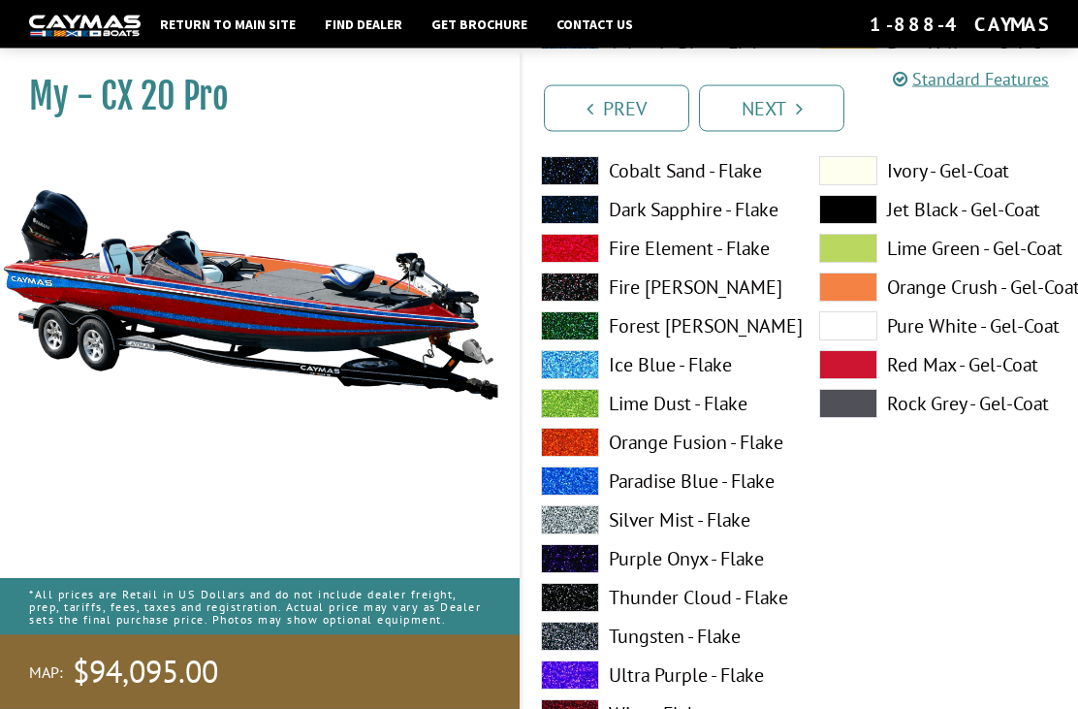
scroll to position [4298, 0]
click at [890, 335] on label "Pure White - Gel-Coat" at bounding box center [939, 325] width 240 height 29
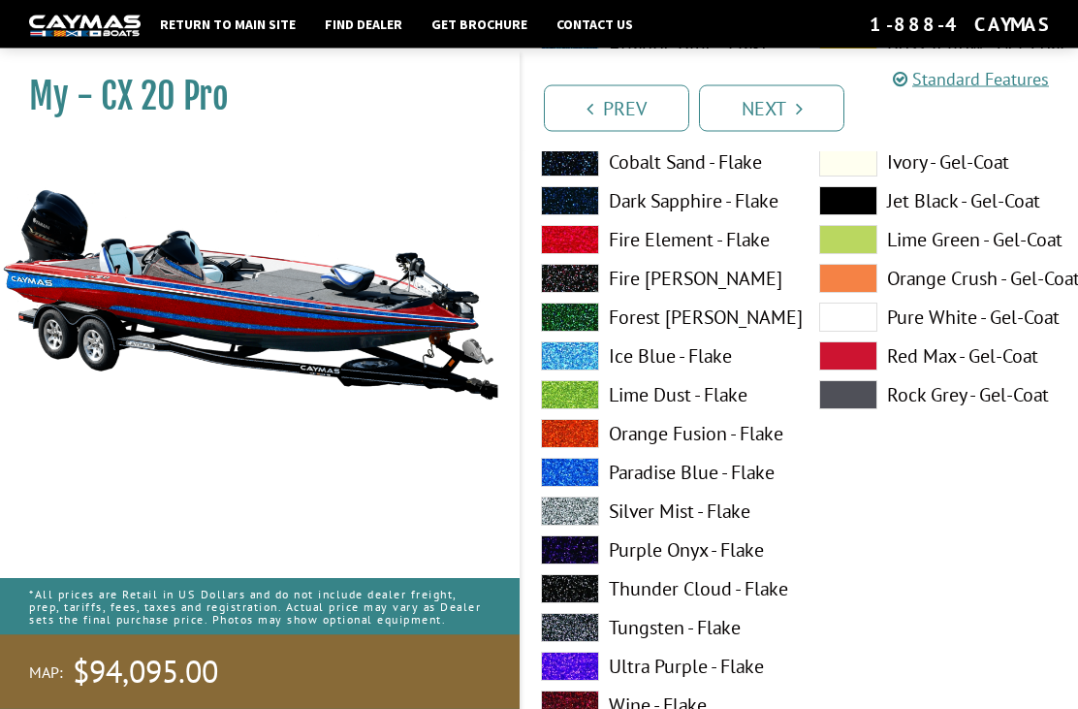
scroll to position [4310, 0]
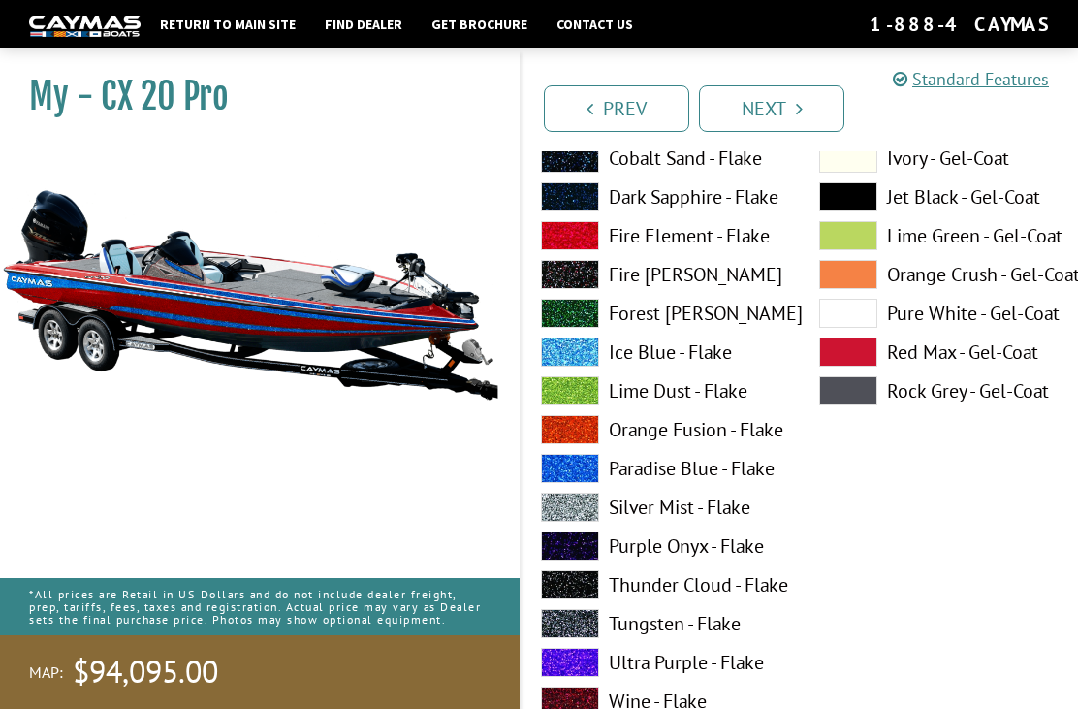
click at [590, 512] on span at bounding box center [570, 507] width 58 height 29
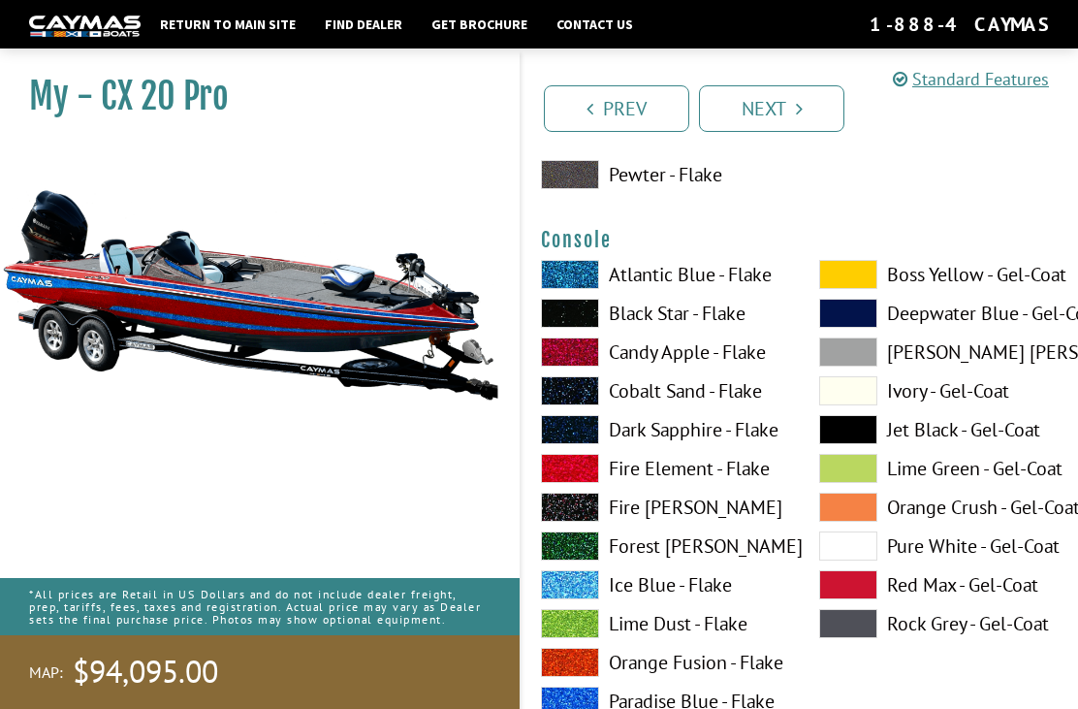
scroll to position [4914, 0]
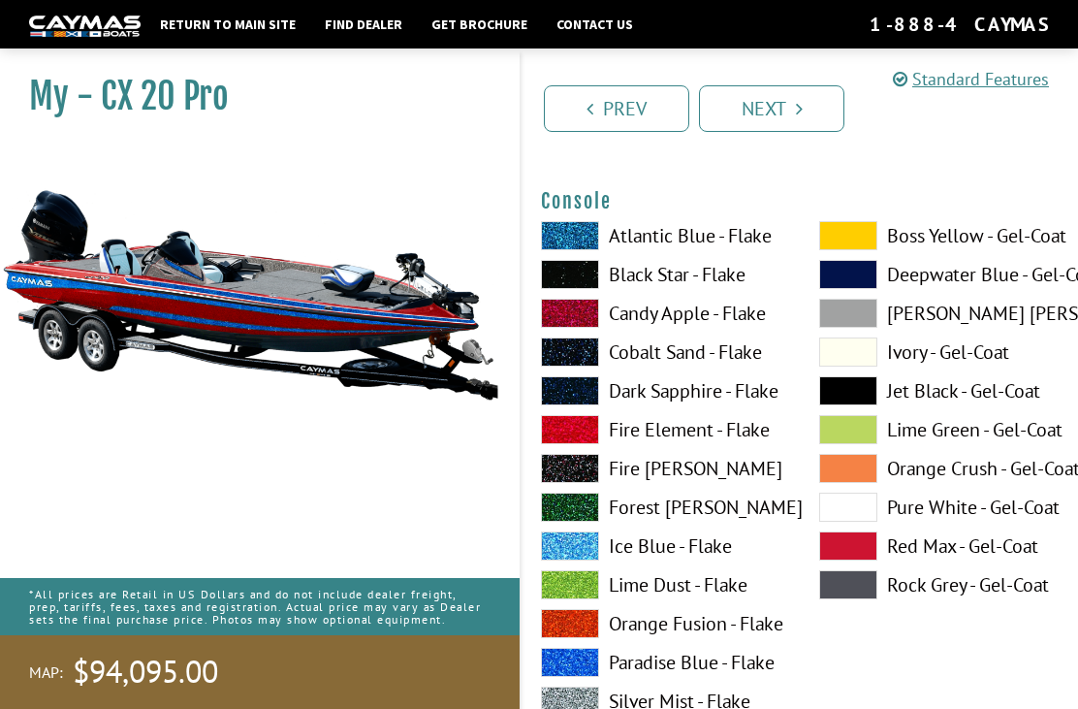
click at [841, 250] on span at bounding box center [848, 235] width 58 height 29
click at [655, 699] on label "Silver Mist - Flake" at bounding box center [661, 701] width 240 height 29
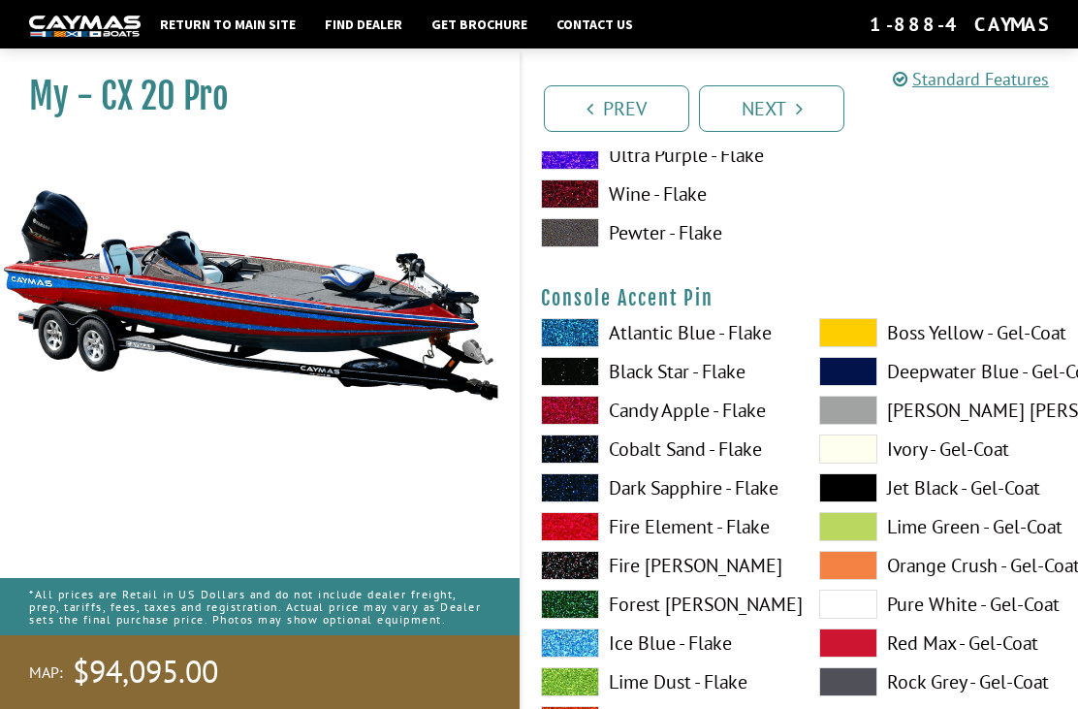
scroll to position [6419, 0]
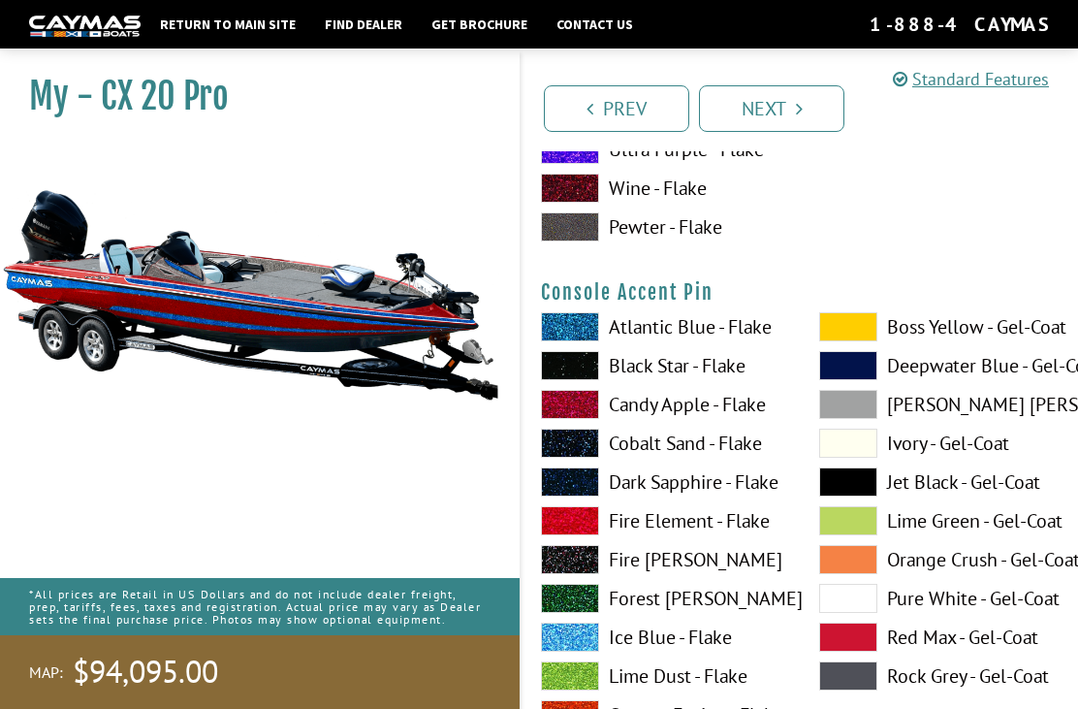
click at [855, 597] on span at bounding box center [848, 598] width 58 height 29
click at [586, 409] on span at bounding box center [570, 404] width 58 height 29
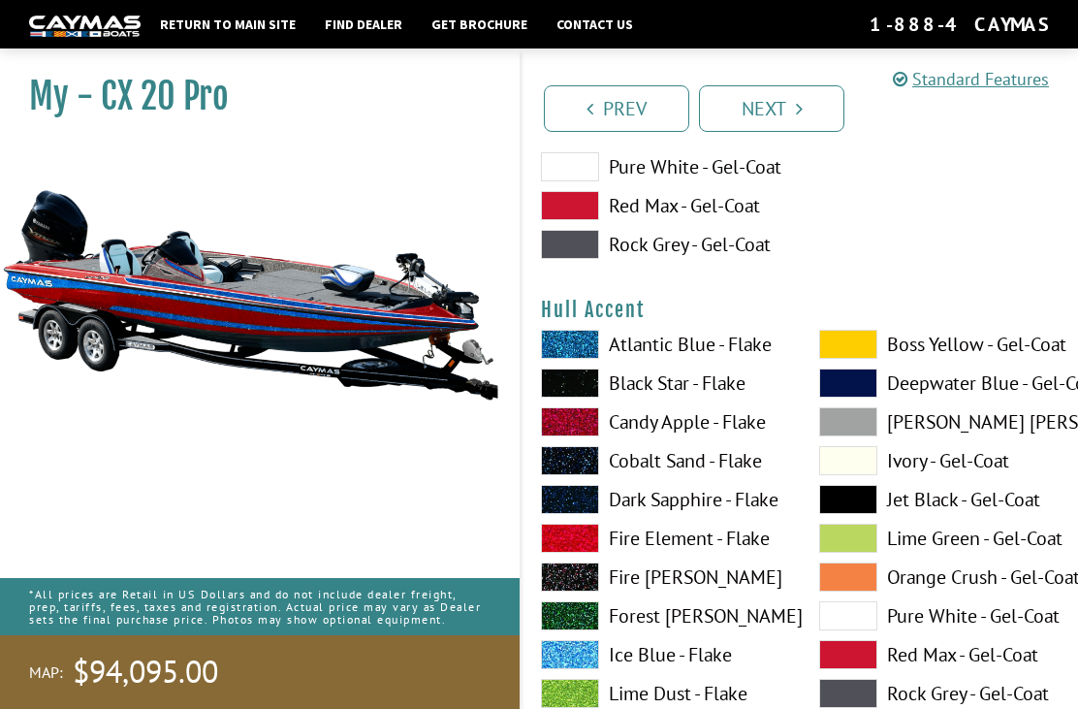
scroll to position [7648, 0]
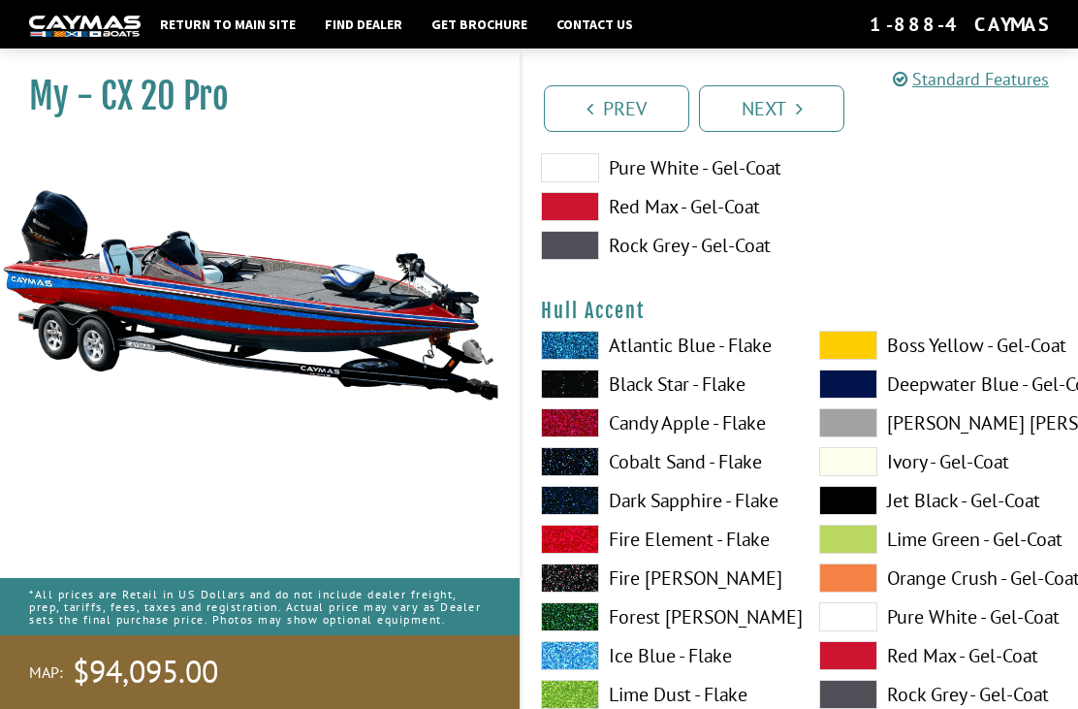
click at [864, 360] on span at bounding box center [848, 345] width 58 height 29
click at [864, 353] on span at bounding box center [848, 345] width 58 height 29
click at [575, 347] on span at bounding box center [570, 345] width 58 height 29
click at [587, 360] on span at bounding box center [570, 345] width 58 height 29
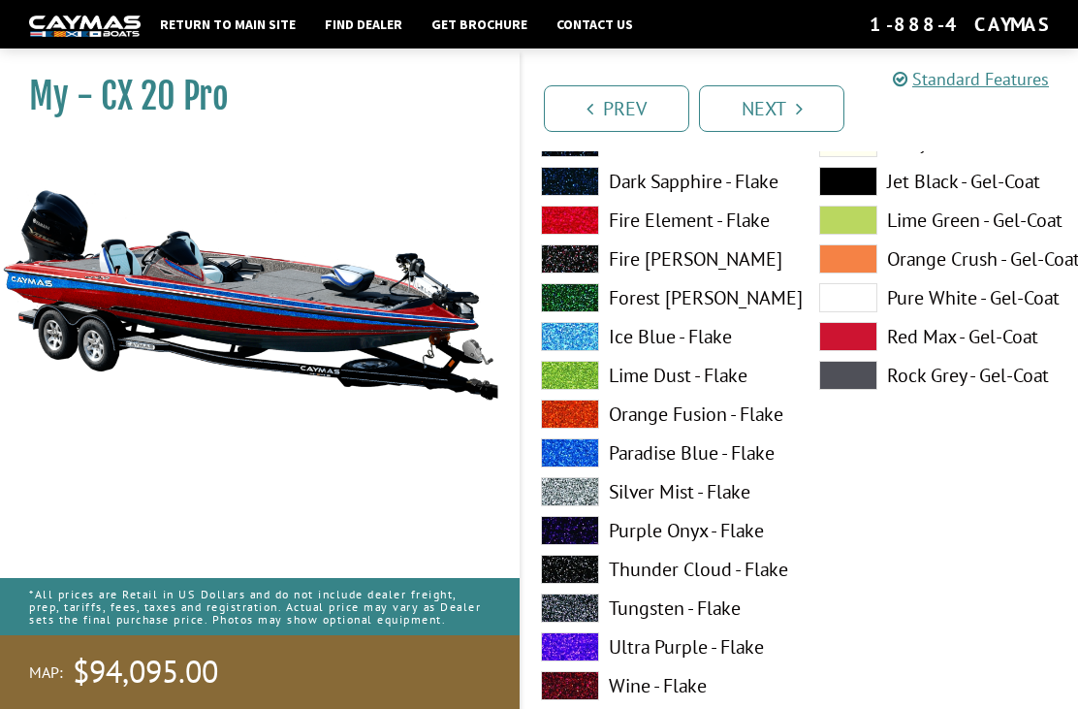
scroll to position [7989, 0]
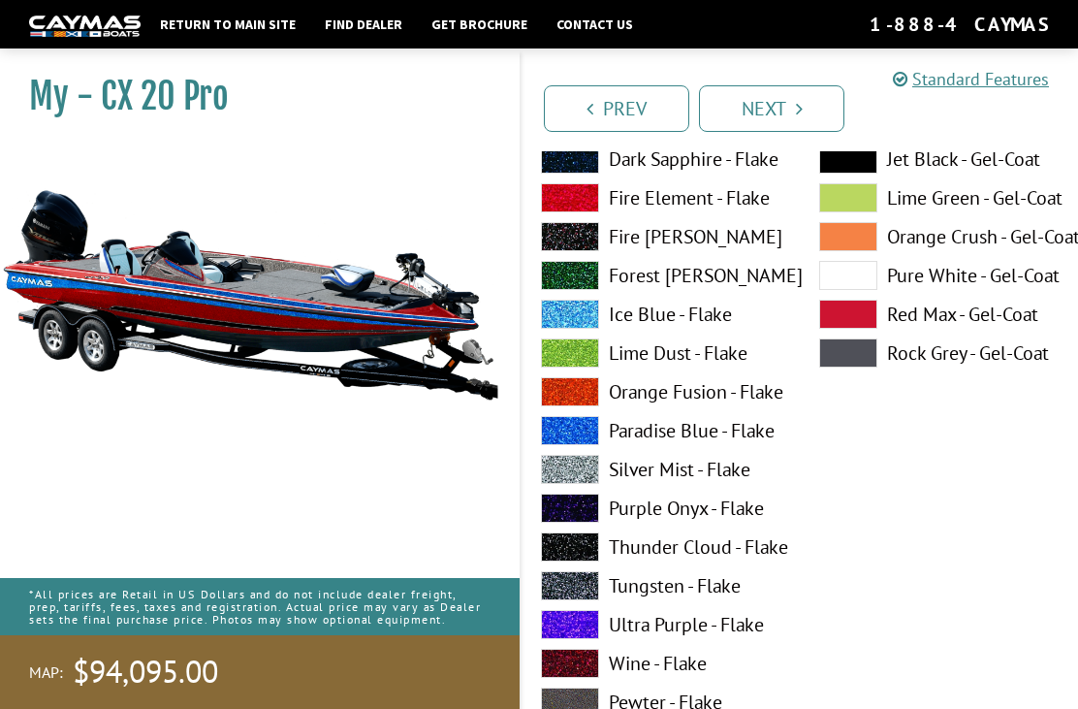
click at [591, 445] on span at bounding box center [570, 430] width 58 height 29
click at [792, 498] on div "Atlantic Blue - Flake Black Star - Flake Candy Apple - Flake Cobalt Sand - Flak…" at bounding box center [661, 357] width 278 height 737
click at [910, 475] on div "Boss Yellow - Gel-Coat Deepwater Blue - Gel-Coat Dove Gray - Gel-Coat Ivory - G…" at bounding box center [939, 357] width 278 height 737
click at [925, 480] on div "Boss Yellow - Gel-Coat Deepwater Blue - Gel-Coat Dove Gray - Gel-Coat Ivory - G…" at bounding box center [939, 357] width 278 height 737
click at [852, 290] on span at bounding box center [848, 275] width 58 height 29
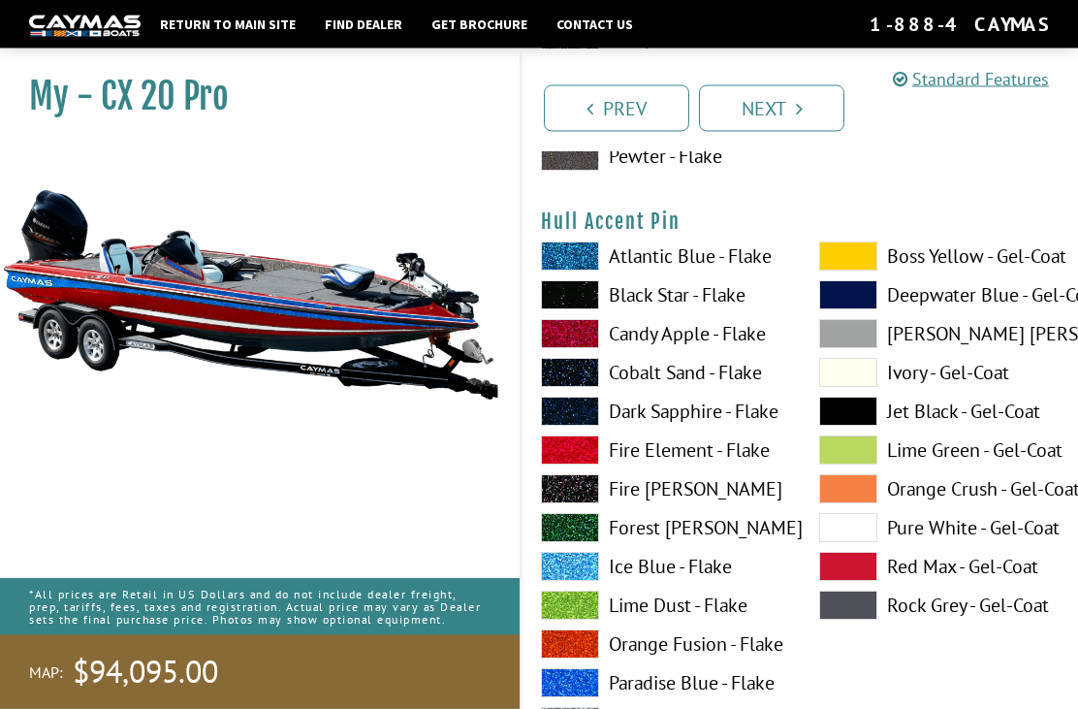
scroll to position [8533, 0]
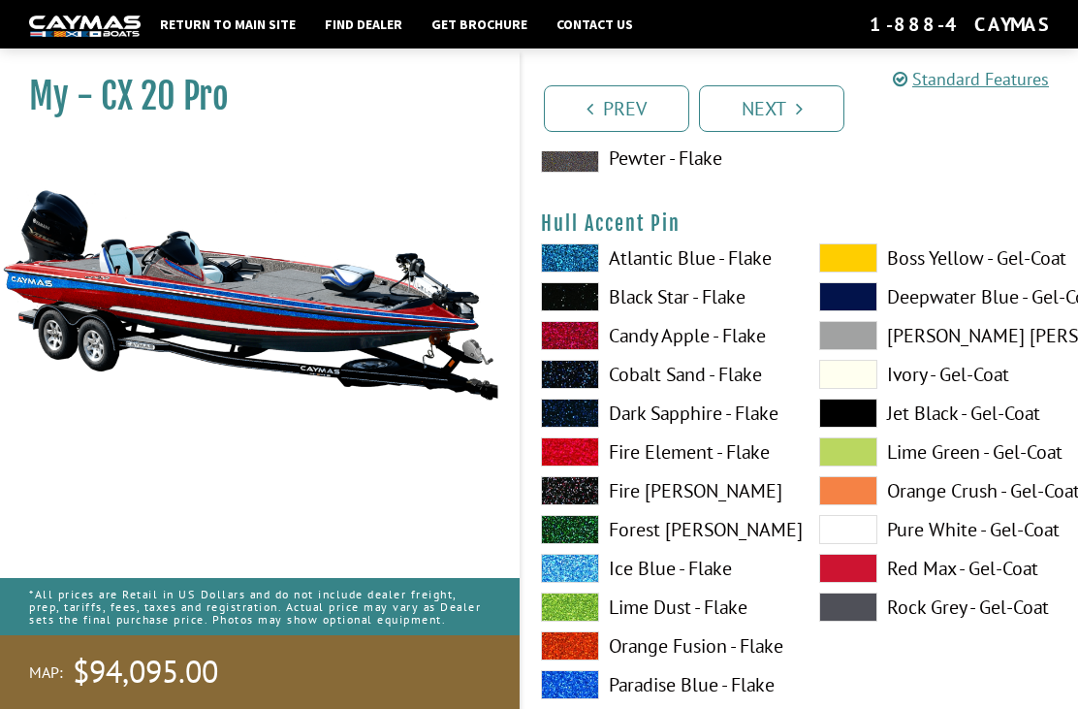
click at [596, 692] on span at bounding box center [570, 684] width 58 height 29
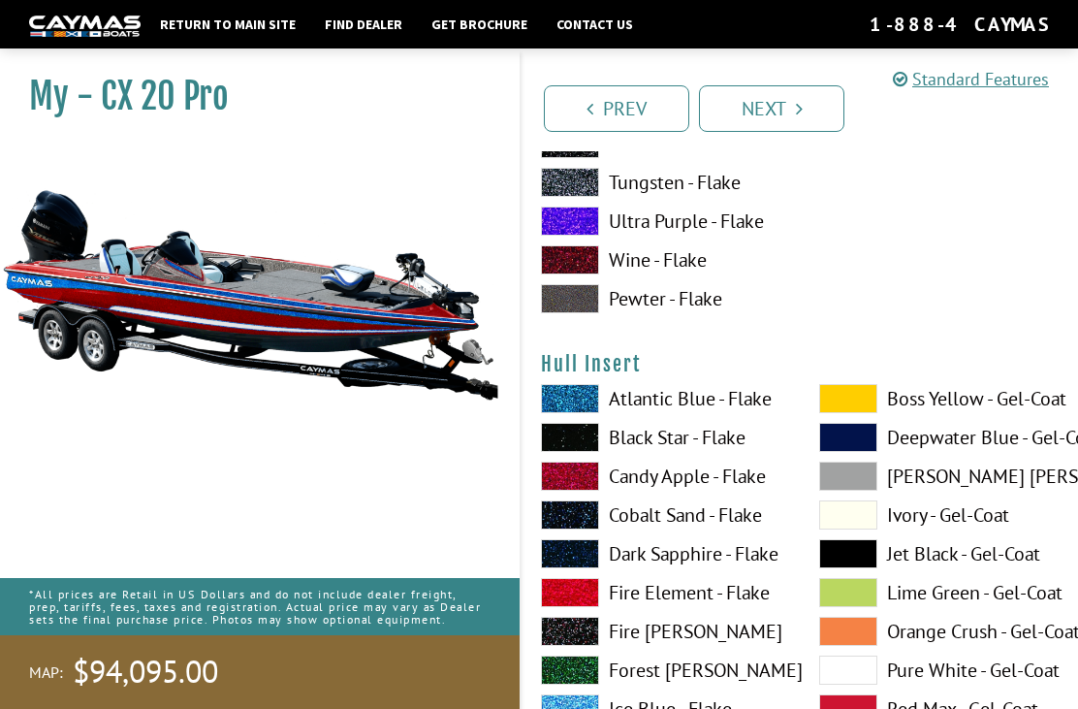
scroll to position [9199, 0]
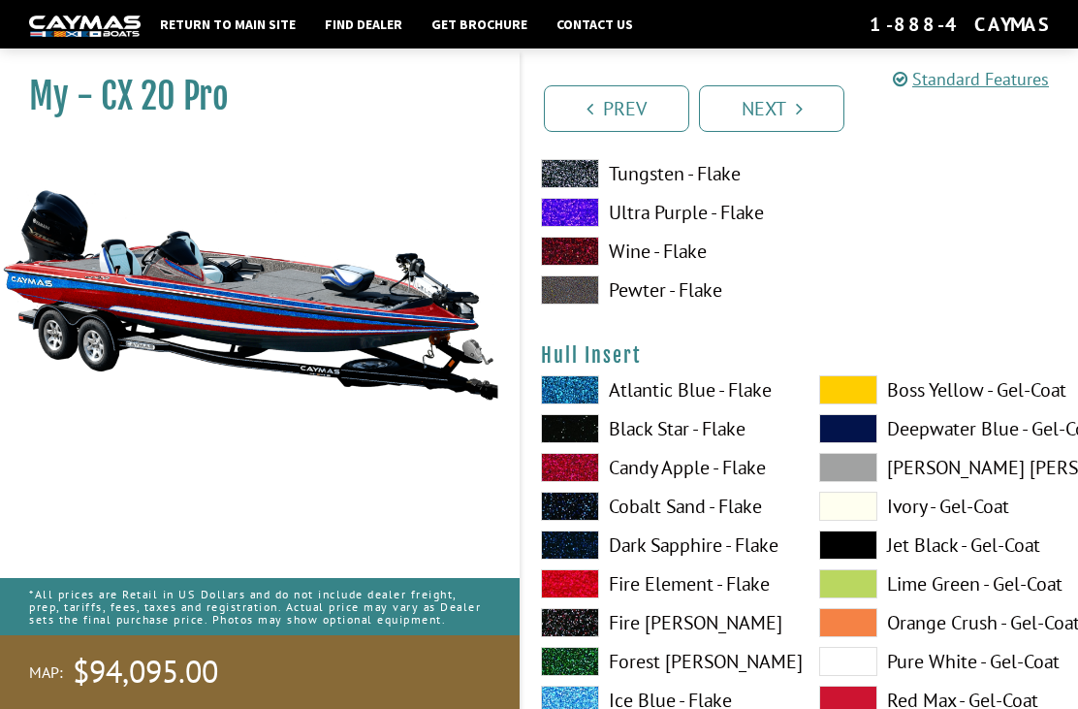
click at [853, 404] on span at bounding box center [848, 389] width 58 height 29
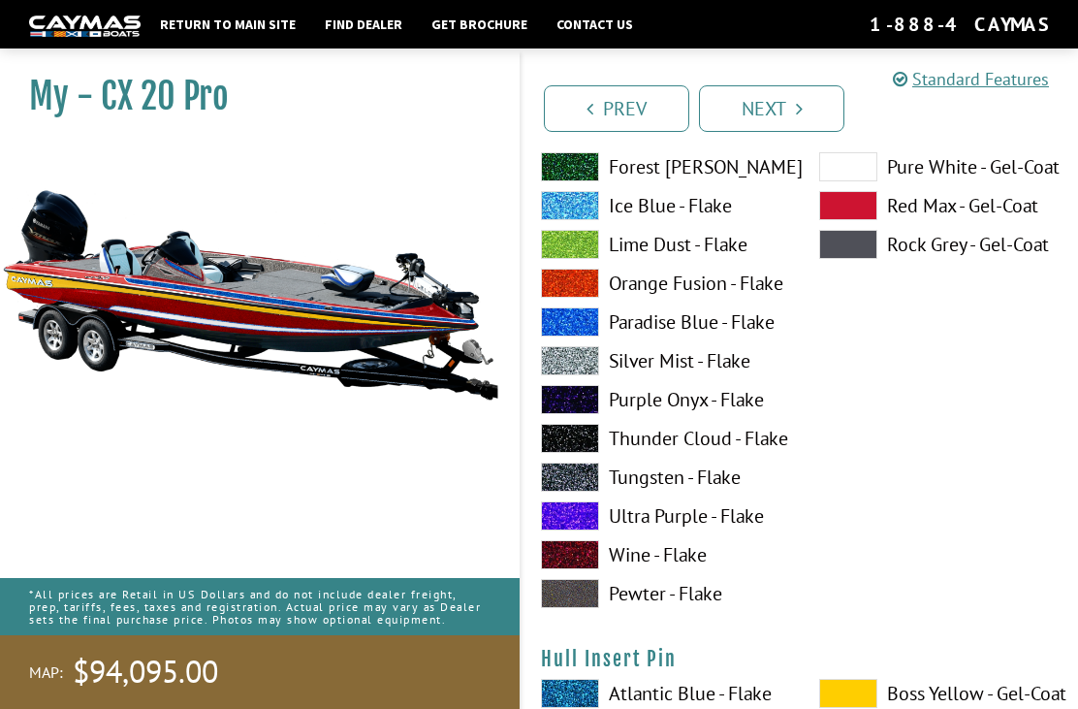
scroll to position [9688, 0]
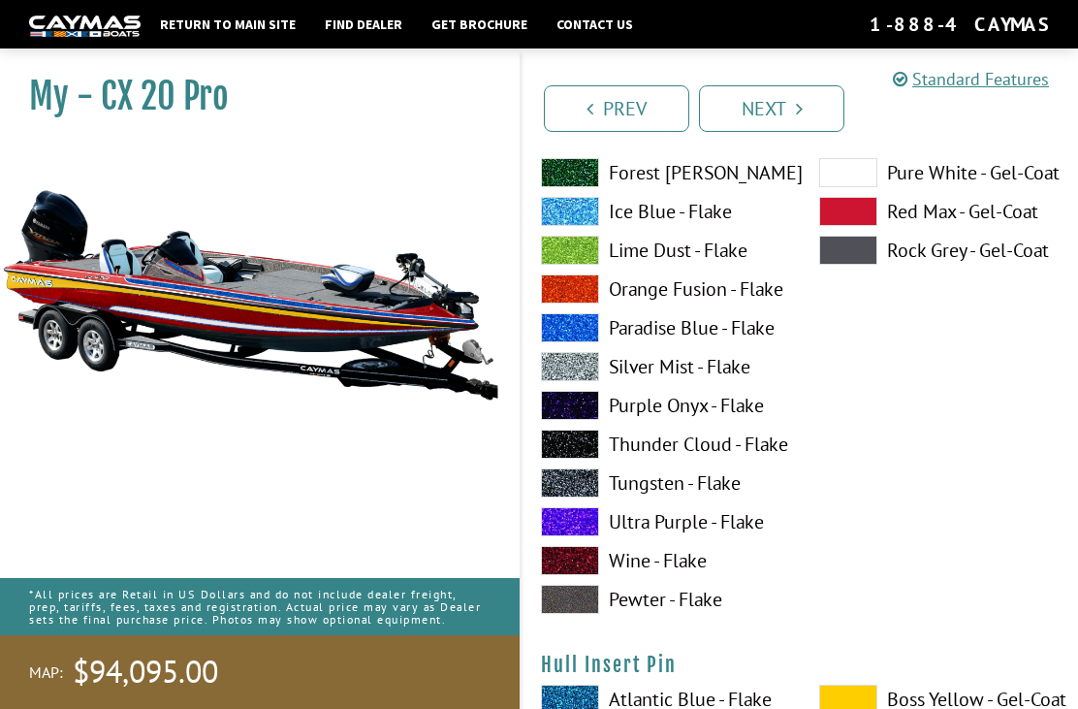
click at [733, 342] on label "Paradise Blue - Flake" at bounding box center [661, 327] width 240 height 29
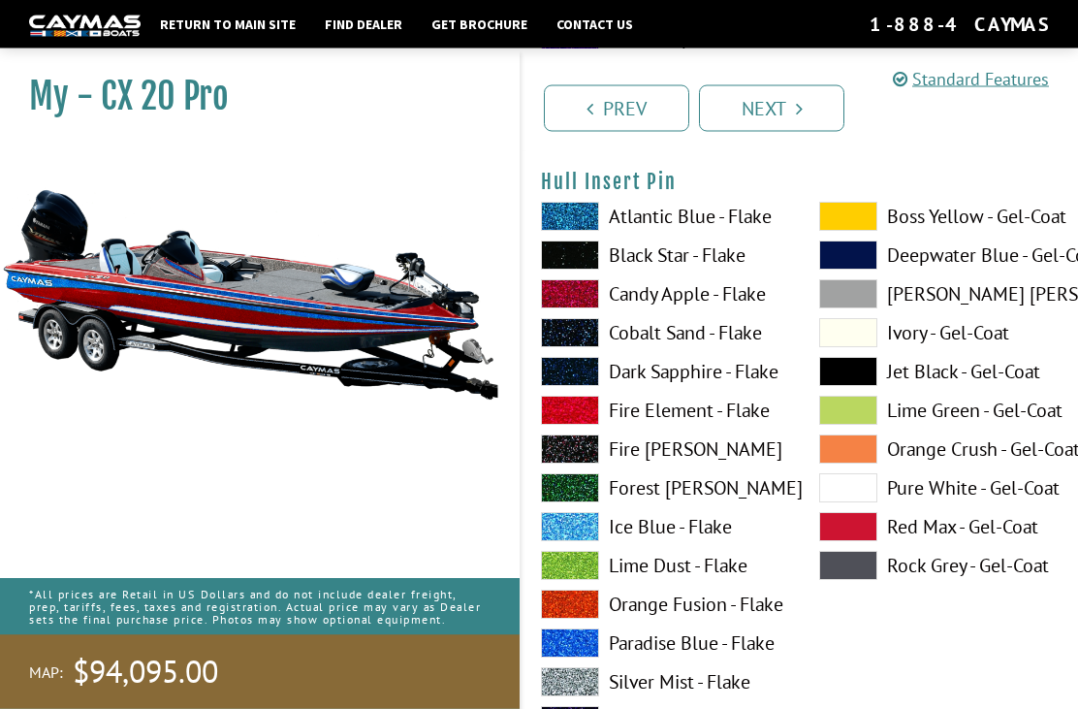
scroll to position [10172, 0]
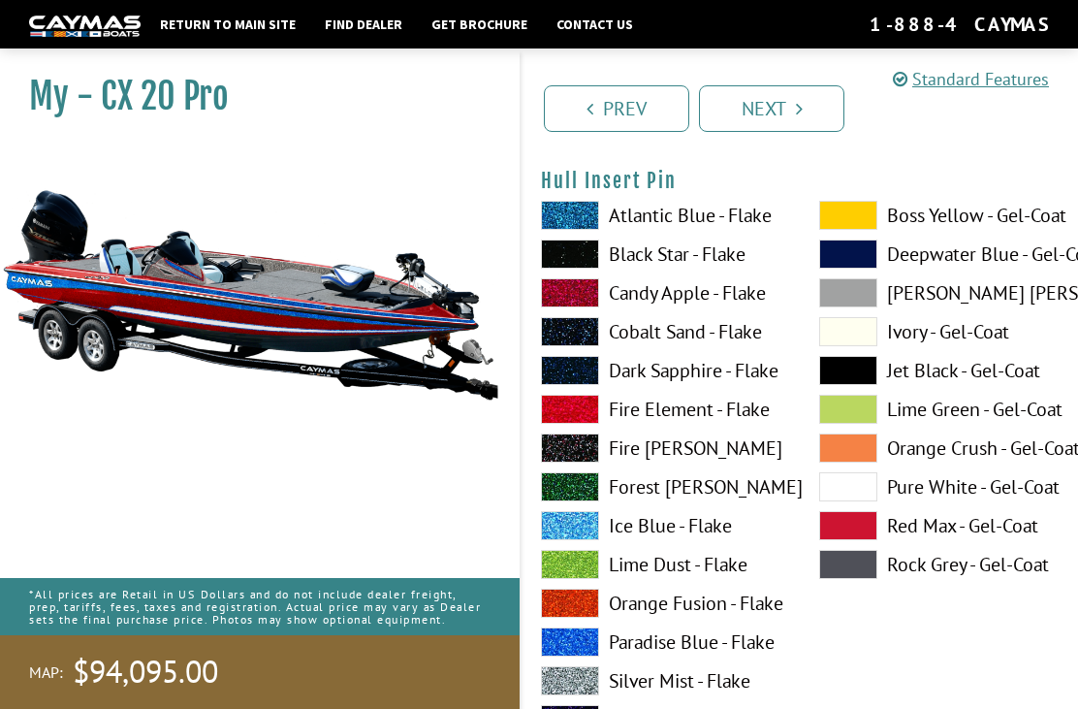
click at [849, 495] on span at bounding box center [848, 486] width 58 height 29
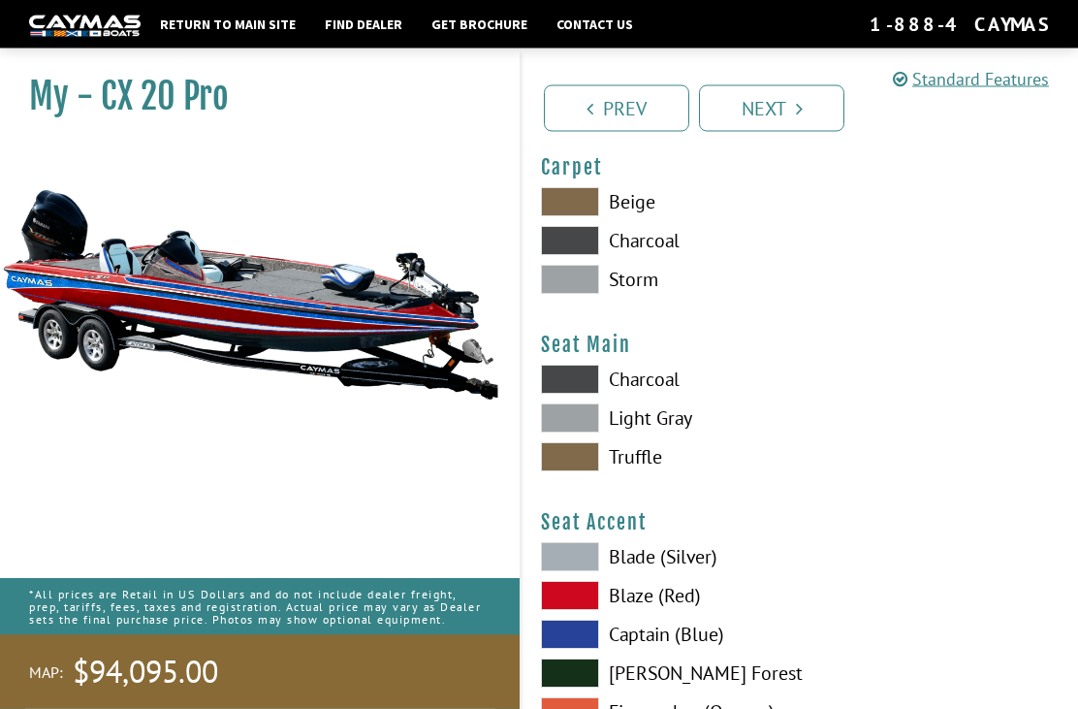
scroll to position [10983, 0]
click at [574, 432] on span at bounding box center [570, 417] width 58 height 29
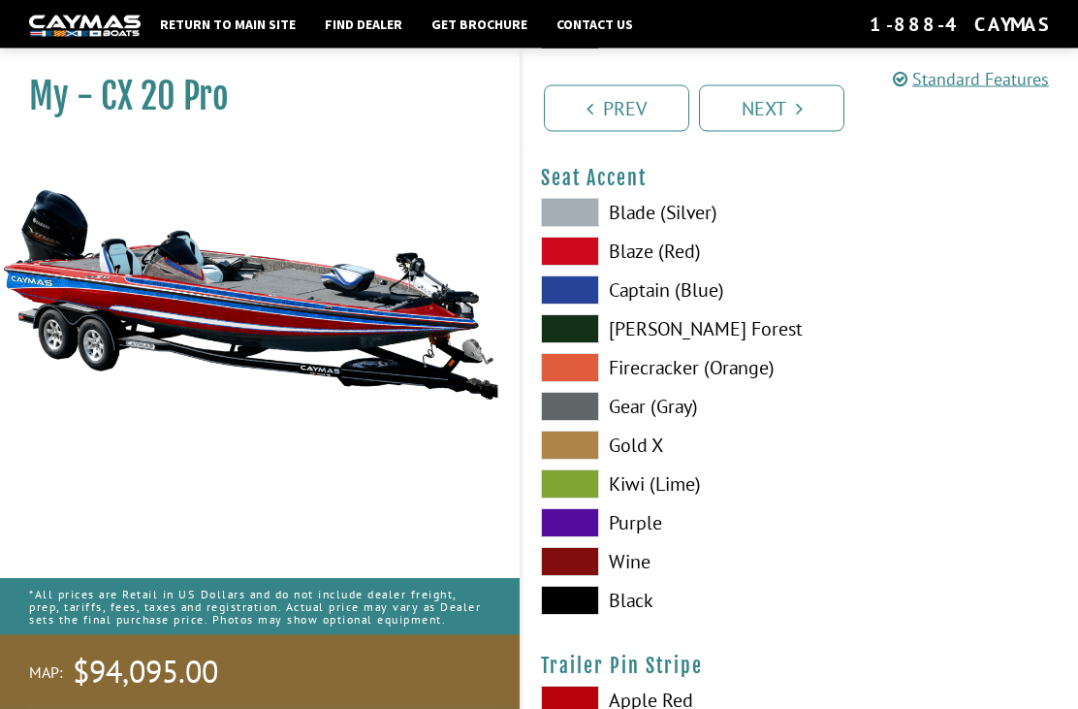
scroll to position [11323, 0]
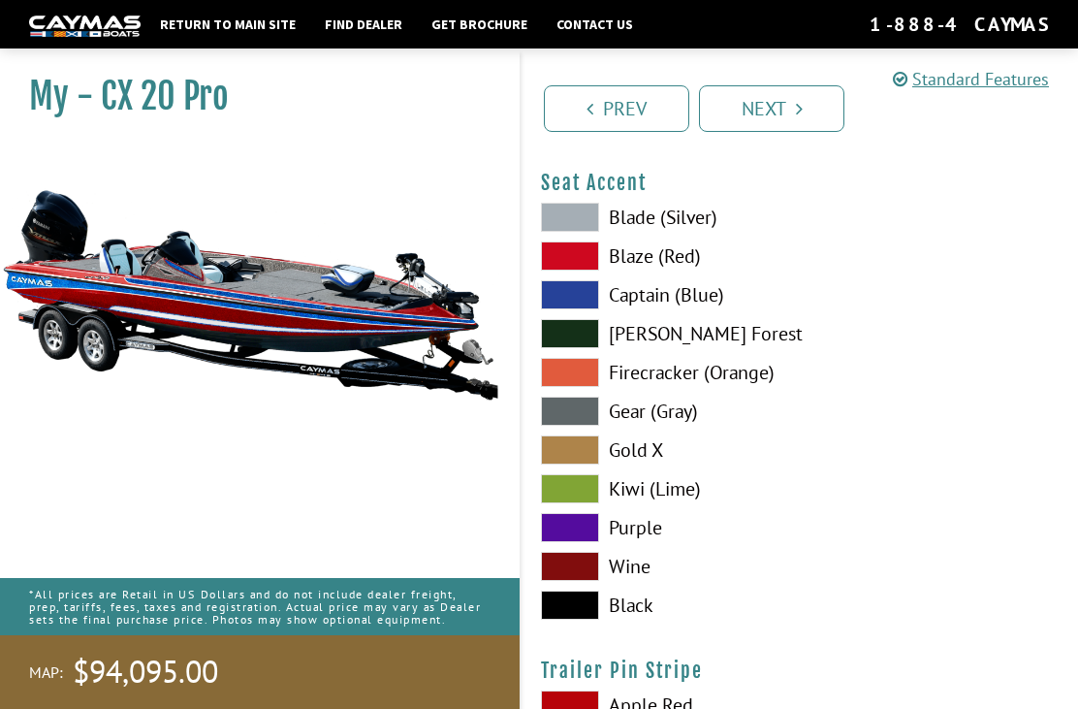
click at [574, 271] on span at bounding box center [570, 255] width 58 height 29
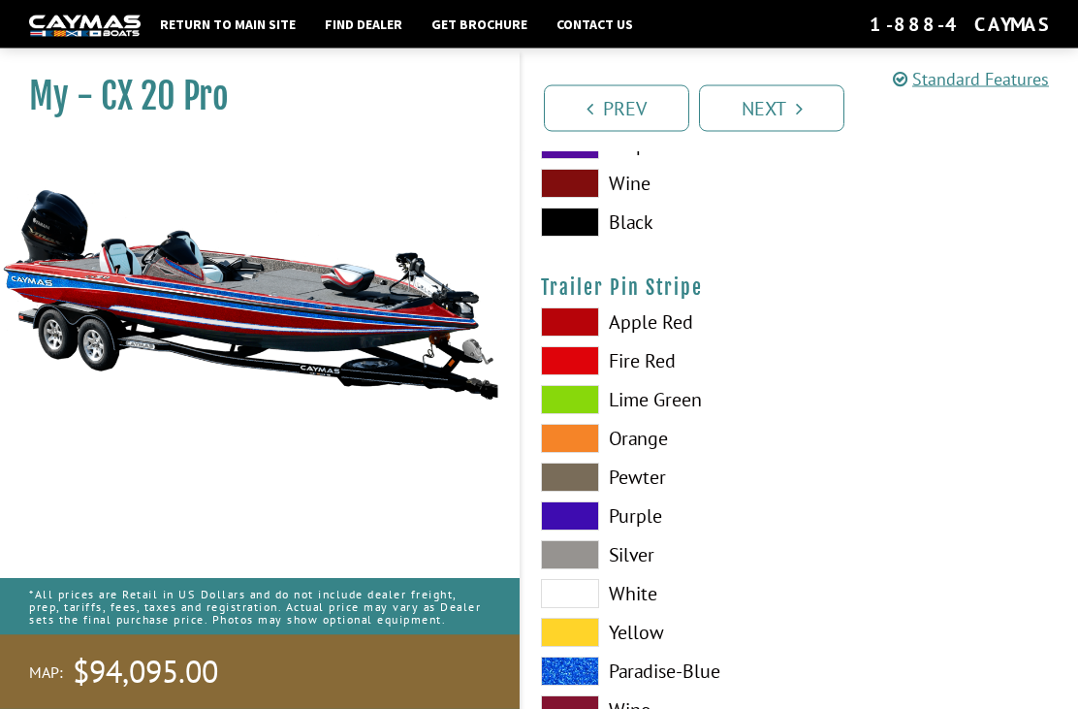
scroll to position [11706, 0]
click at [571, 336] on span at bounding box center [570, 321] width 58 height 29
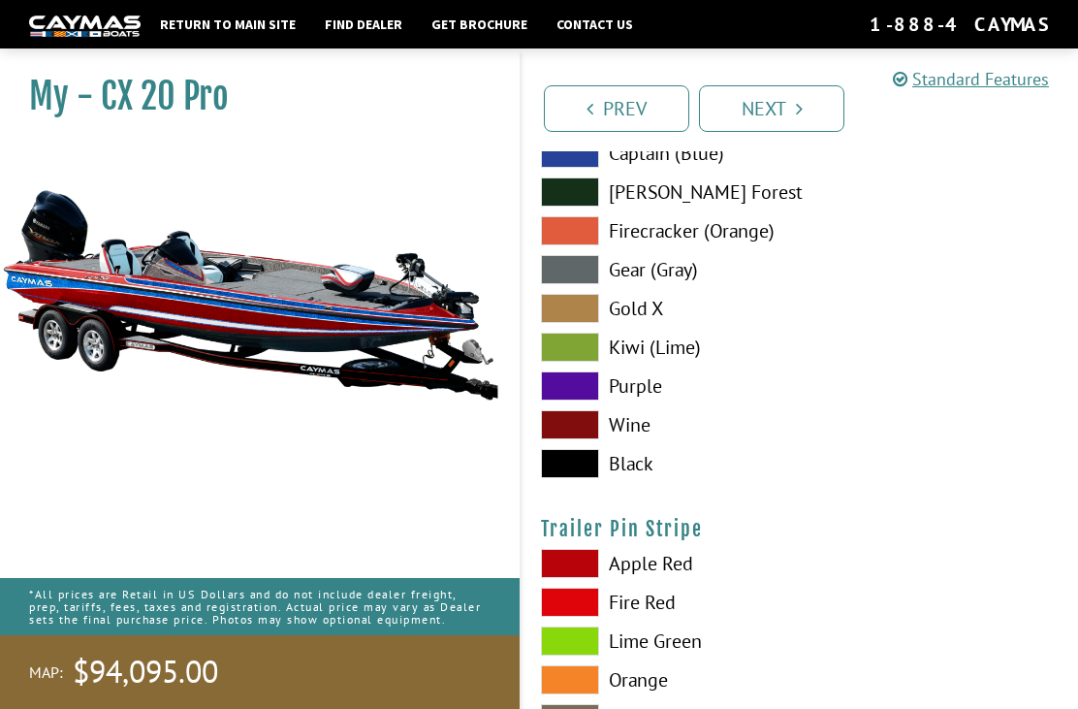
scroll to position [11463, 0]
click at [778, 107] on link "Next" at bounding box center [771, 108] width 145 height 47
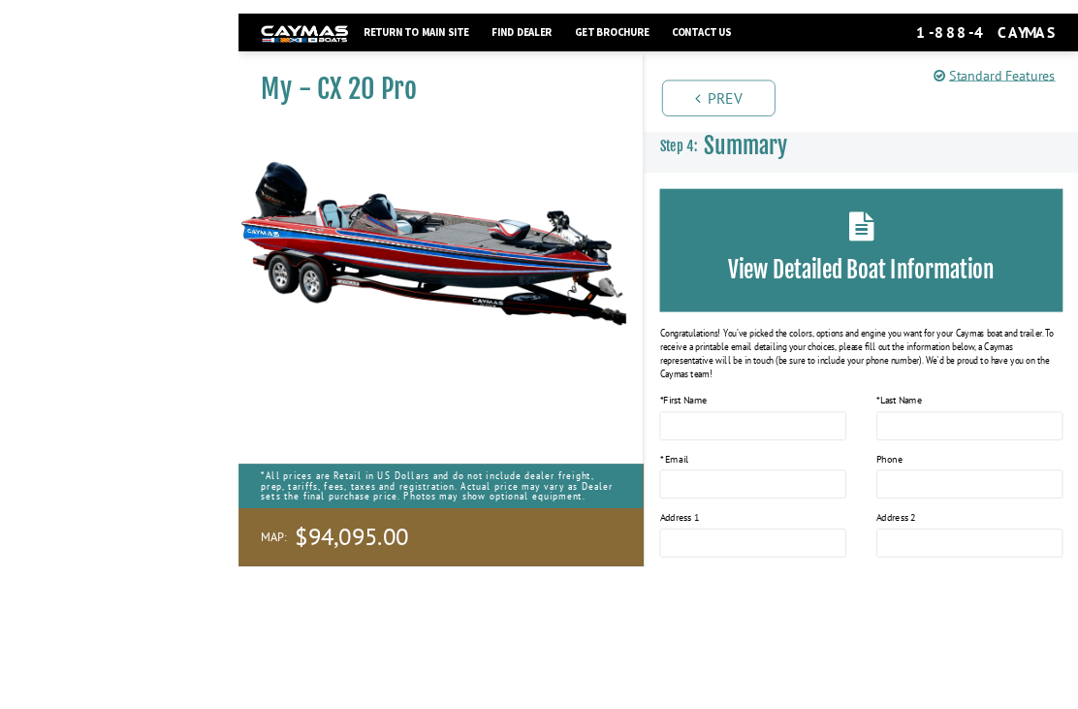
scroll to position [80, 0]
